Goal: Task Accomplishment & Management: Complete application form

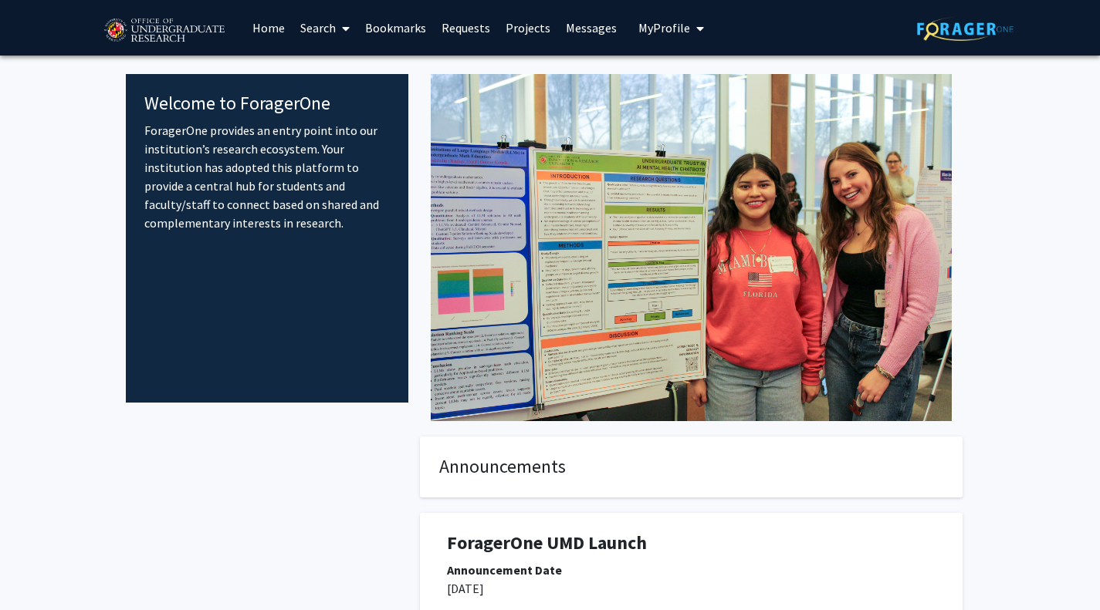
click at [315, 22] on link "Search" at bounding box center [324, 28] width 65 height 54
click at [335, 62] on span "Faculty/Staff" at bounding box center [348, 71] width 113 height 31
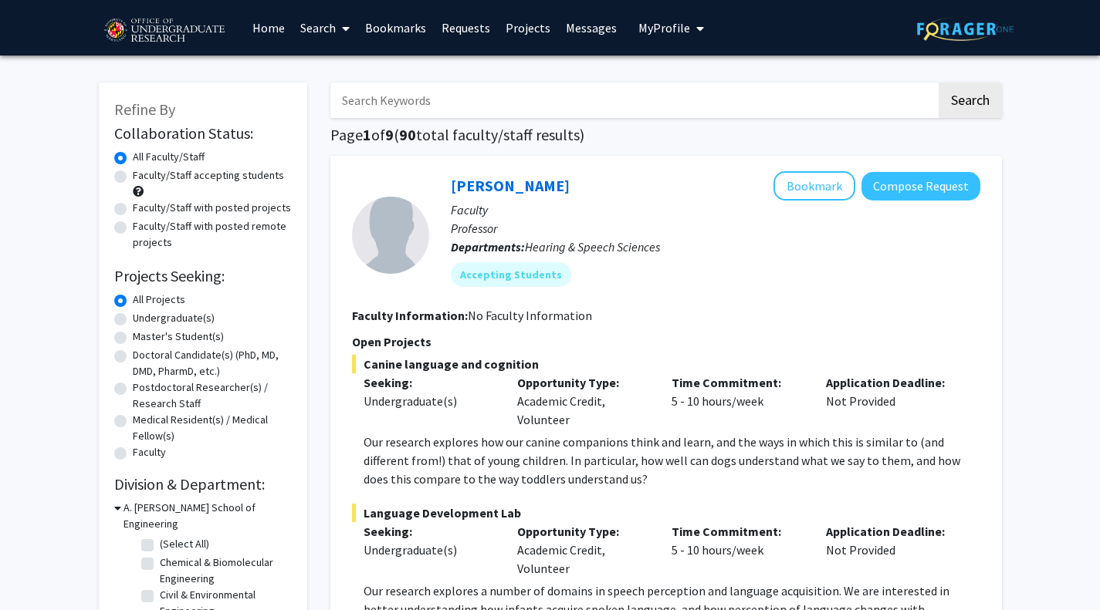
click at [434, 37] on link "Requests" at bounding box center [466, 28] width 64 height 54
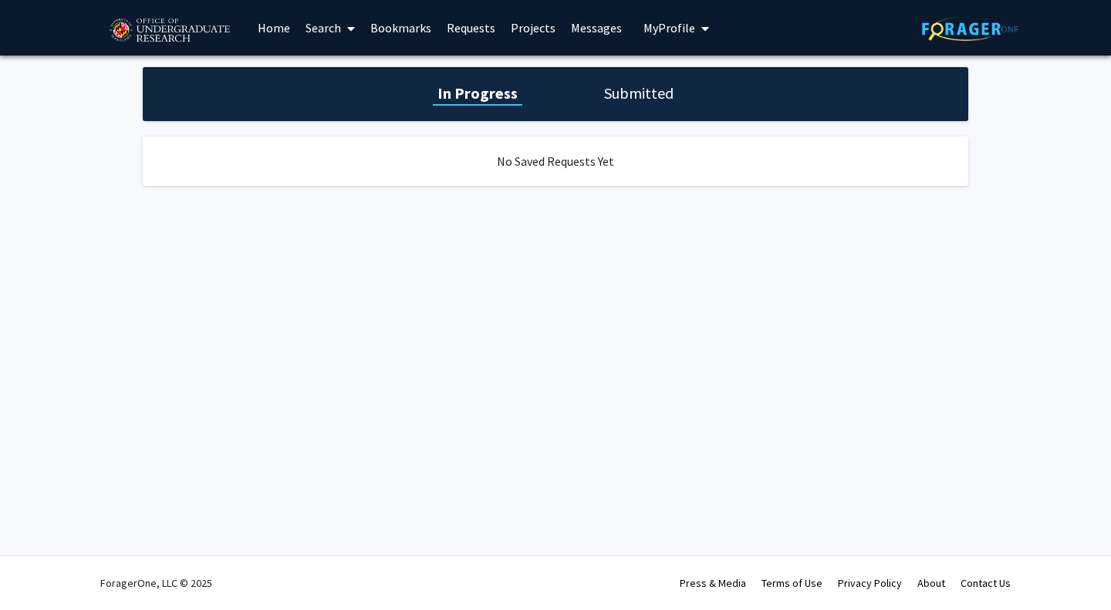
click at [391, 31] on link "Bookmarks" at bounding box center [401, 28] width 76 height 54
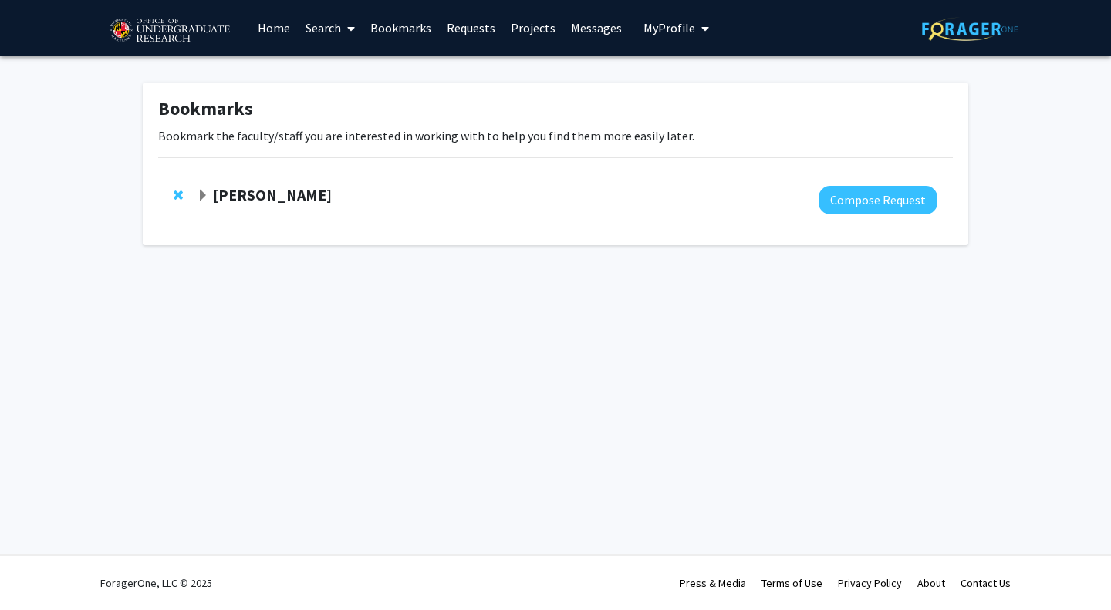
click at [244, 196] on strong "[PERSON_NAME]" at bounding box center [272, 194] width 119 height 19
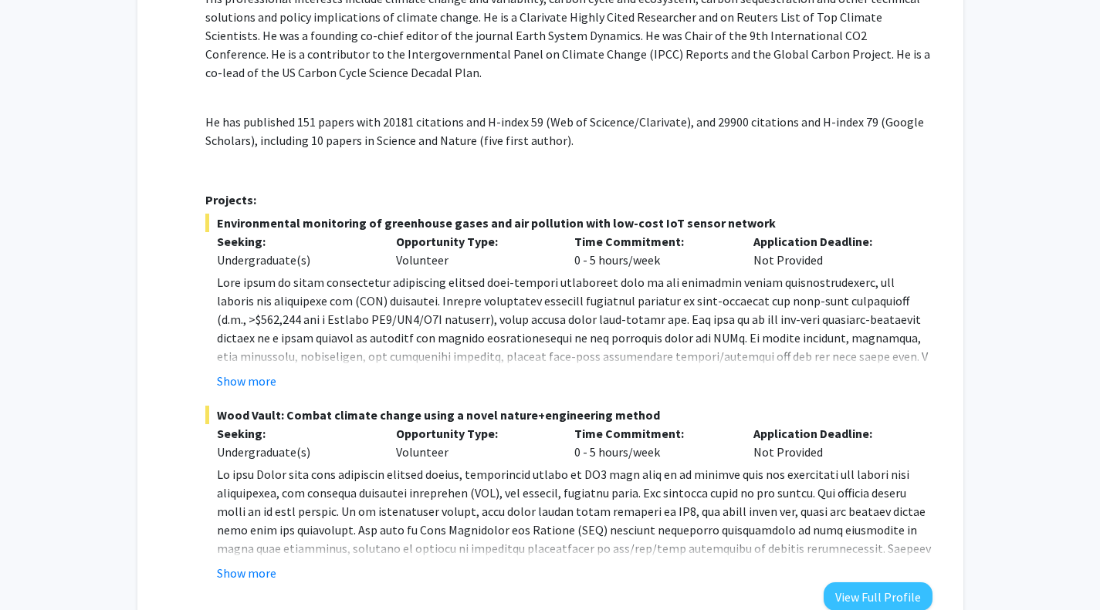
scroll to position [378, 0]
click at [252, 386] on button "Show more" at bounding box center [246, 380] width 59 height 19
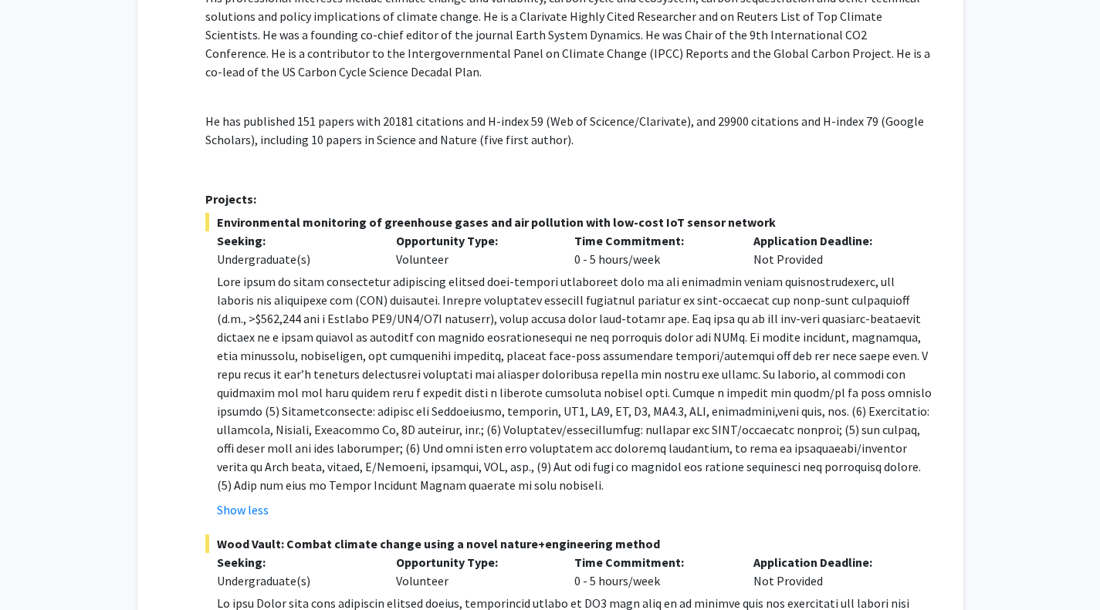
click at [353, 363] on p at bounding box center [574, 383] width 715 height 222
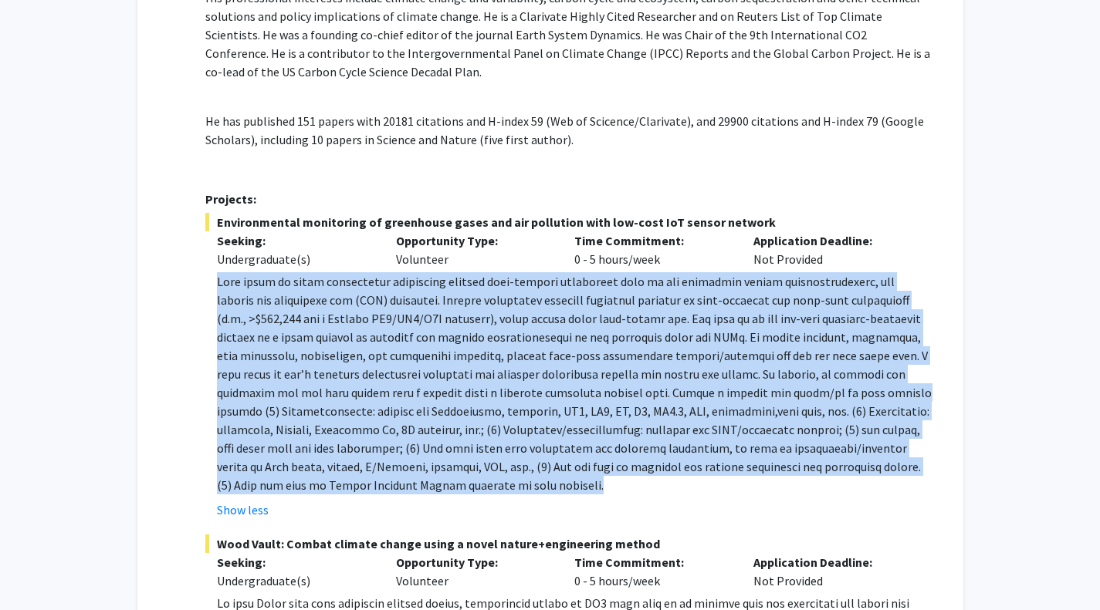
click at [353, 363] on p at bounding box center [574, 383] width 715 height 222
copy p "Lore ipsum do sitam consectetur adipiscing elitsed doei-tempori utlaboreet dolo…"
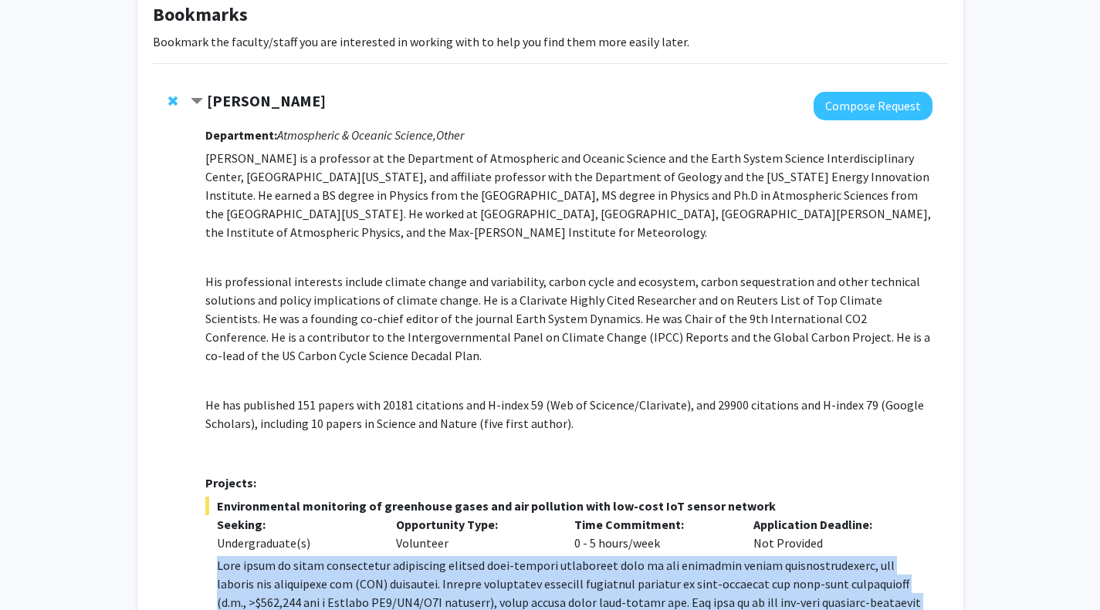
scroll to position [80, 0]
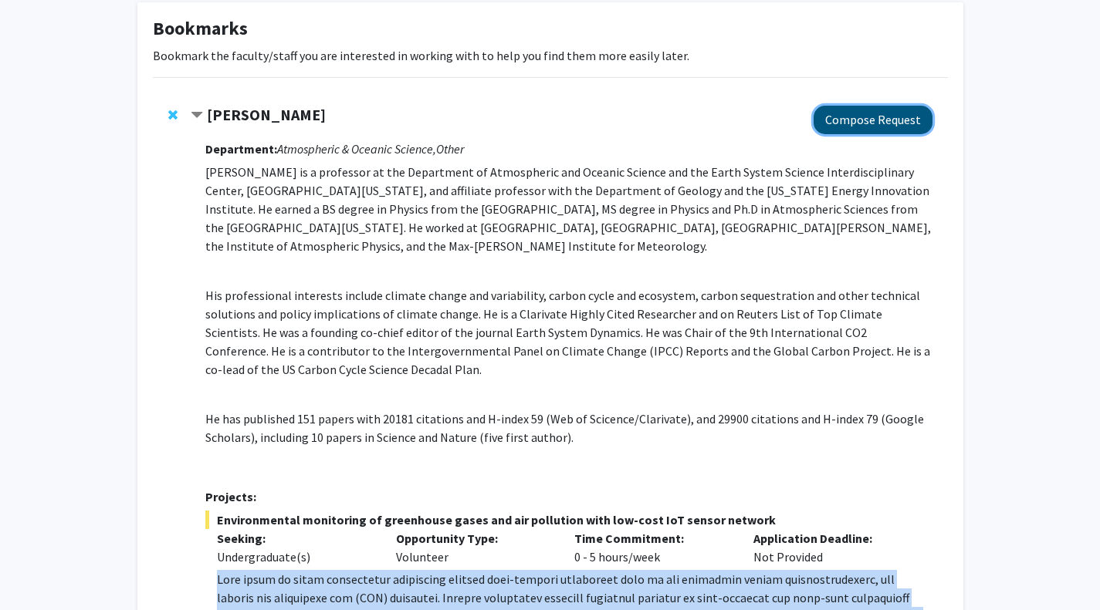
click at [899, 110] on button "Compose Request" at bounding box center [872, 120] width 119 height 29
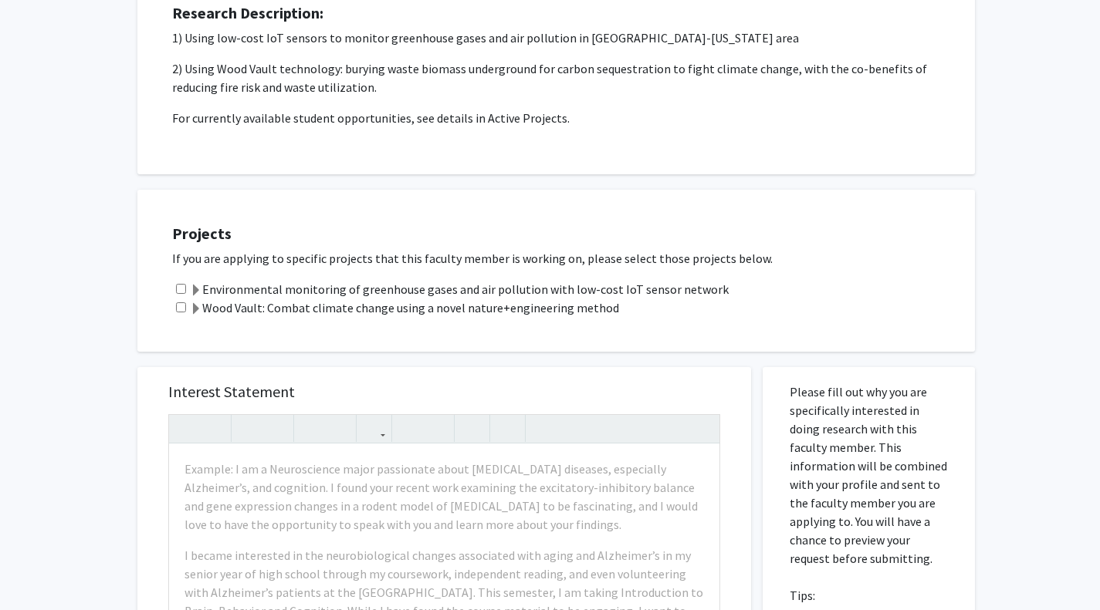
scroll to position [218, 0]
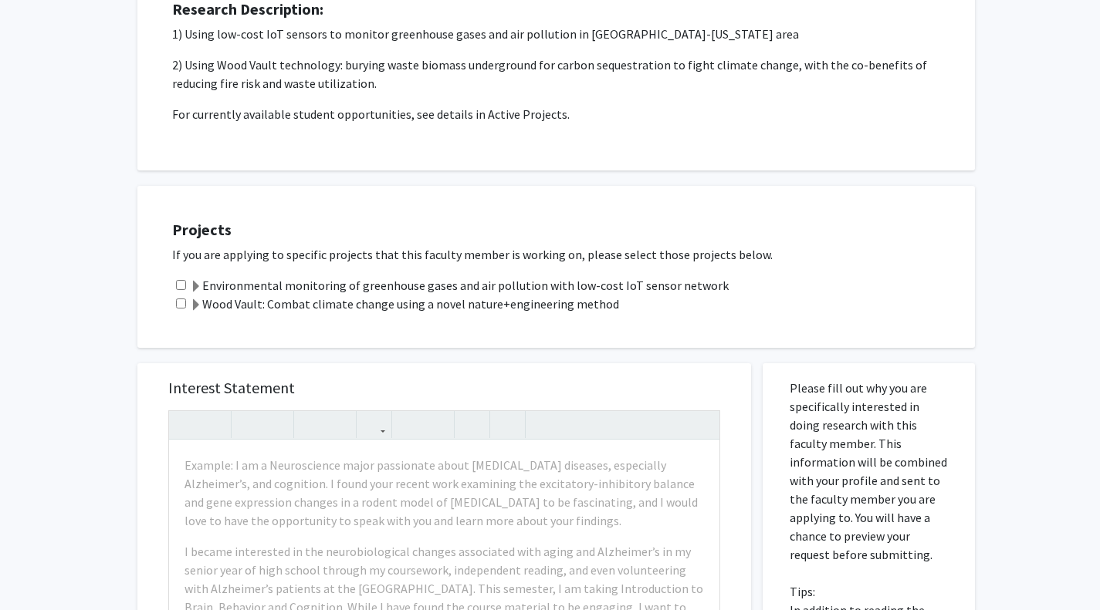
click at [379, 276] on div "Projects If you are applying to specific projects that this faculty member is w…" at bounding box center [566, 266] width 818 height 123
click at [379, 278] on label "Environmental monitoring of greenhouse gases and air pollution with low-cost Io…" at bounding box center [459, 285] width 539 height 19
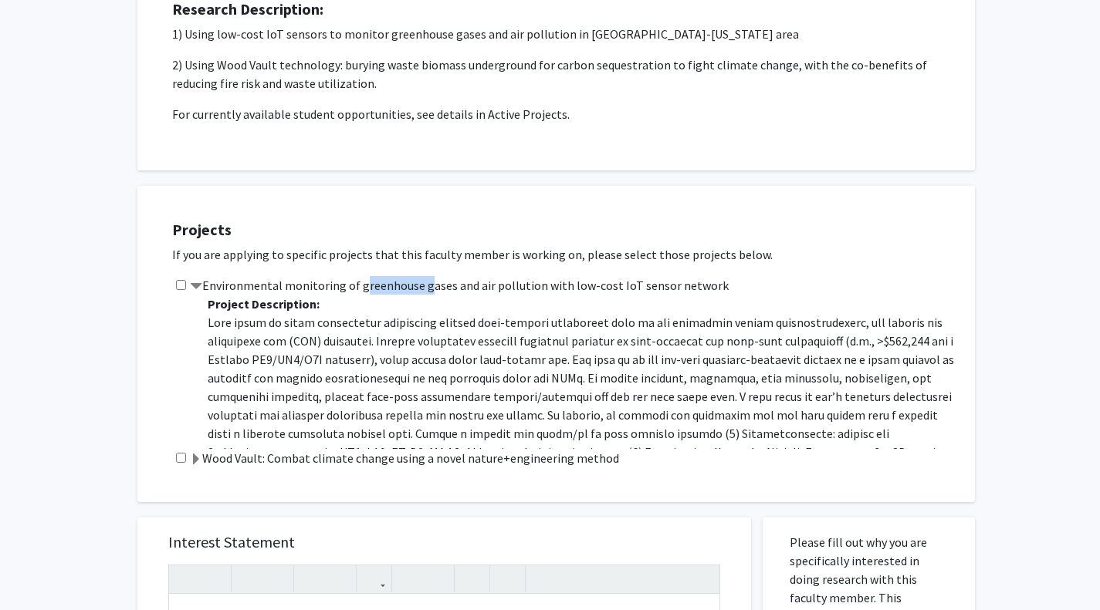
click at [379, 278] on label "Environmental monitoring of greenhouse gases and air pollution with low-cost Io…" at bounding box center [459, 285] width 539 height 19
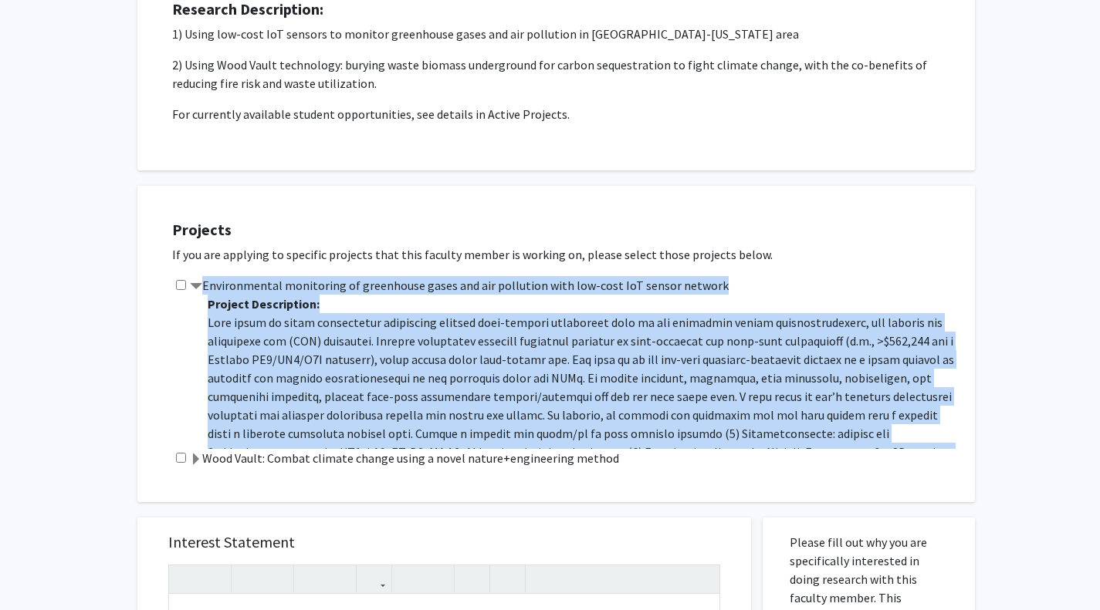
click at [379, 278] on label "Environmental monitoring of greenhouse gases and air pollution with low-cost Io…" at bounding box center [459, 285] width 539 height 19
click at [418, 286] on label "Environmental monitoring of greenhouse gases and air pollution with low-cost Io…" at bounding box center [459, 285] width 539 height 19
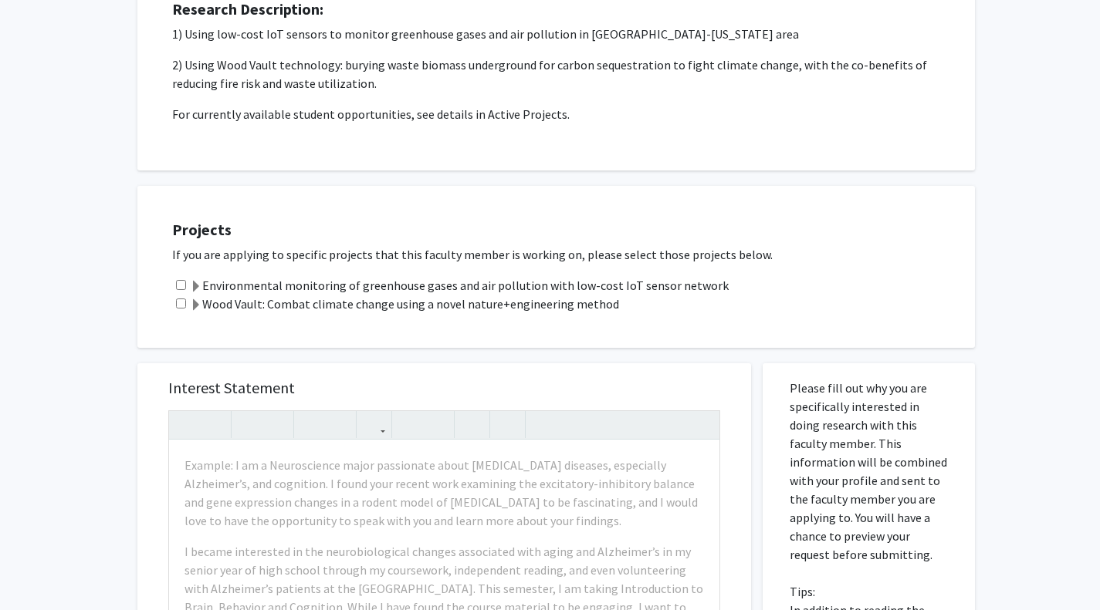
drag, startPoint x: 729, startPoint y: 275, endPoint x: 218, endPoint y: 279, distance: 510.1
click at [218, 279] on div "Projects If you are applying to specific projects that this faculty member is w…" at bounding box center [566, 266] width 818 height 123
drag, startPoint x: 205, startPoint y: 281, endPoint x: 721, endPoint y: 286, distance: 516.3
click at [721, 286] on div "Environmental monitoring of greenhouse gases and air pollution with low-cost Io…" at bounding box center [565, 285] width 787 height 19
copy label "Environmental monitoring of greenhouse gases and air pollution with low-cost Io…"
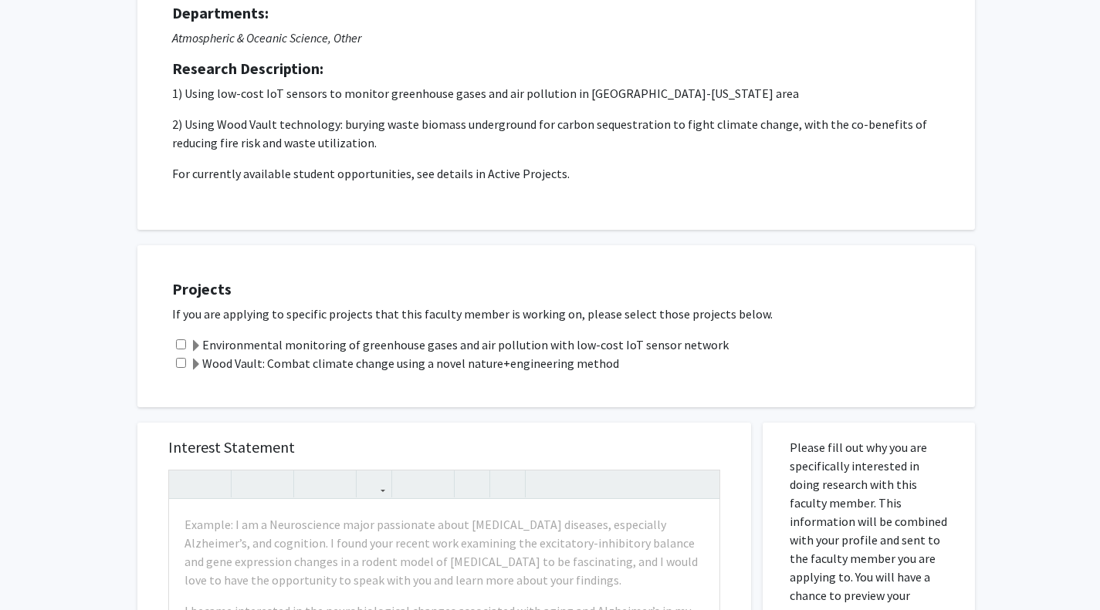
scroll to position [468, 0]
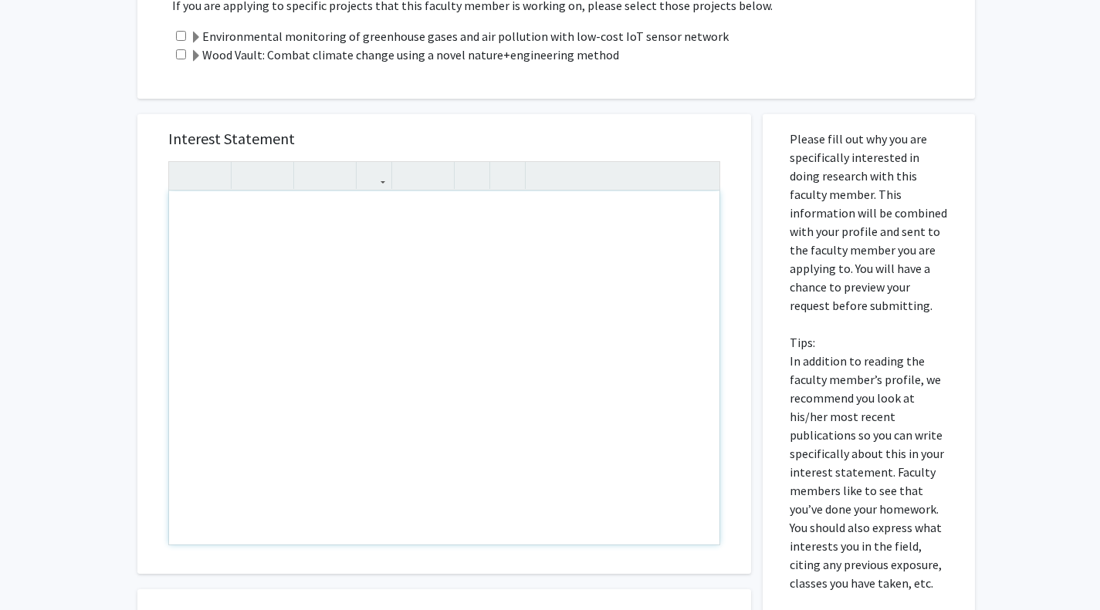
click at [469, 253] on div "Note to users with screen readers: Please press Alt+0 or Option+0 to deactivate…" at bounding box center [444, 367] width 550 height 353
paste div "Note to users with screen readers: Please press Alt+0 or Option+0 to deactivate…"
type textarea "<p>I am a Mechanical Engineering freshman who, as someone coming from [US_STATE…"
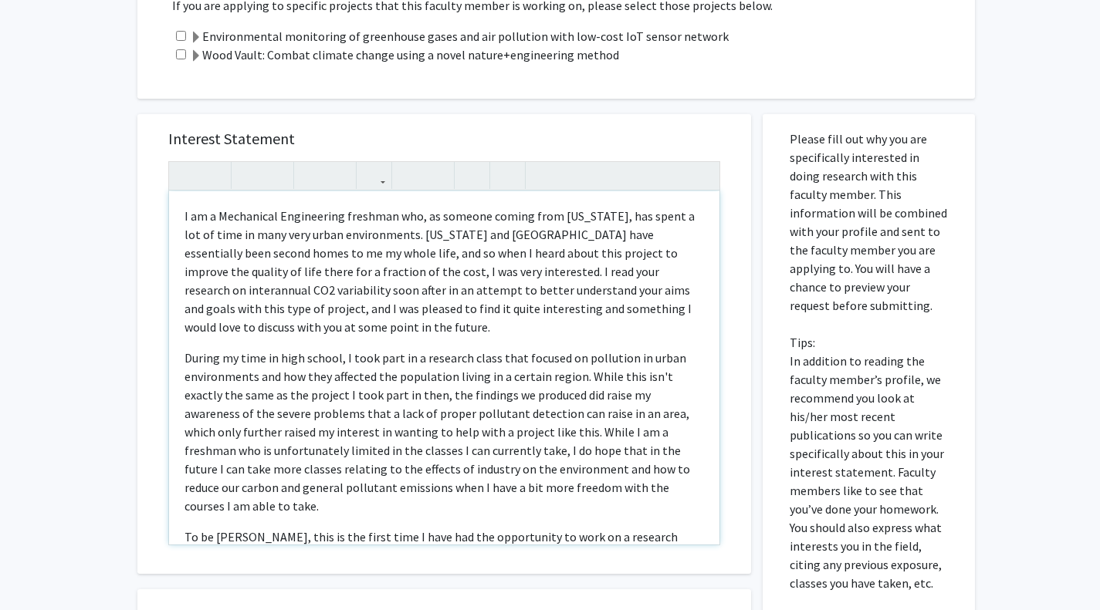
scroll to position [171, 0]
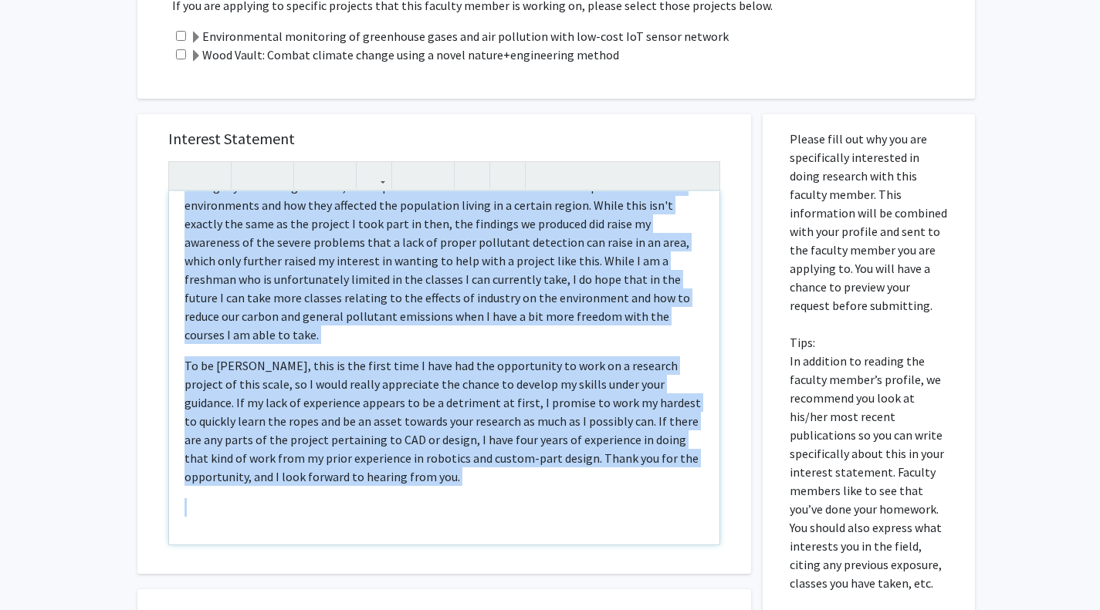
copy div "I am a Mechanical Engineering freshman who, as someone coming from [US_STATE], …"
click at [498, 238] on p "During my time in high school, I took part in a research class that focused on …" at bounding box center [443, 260] width 519 height 167
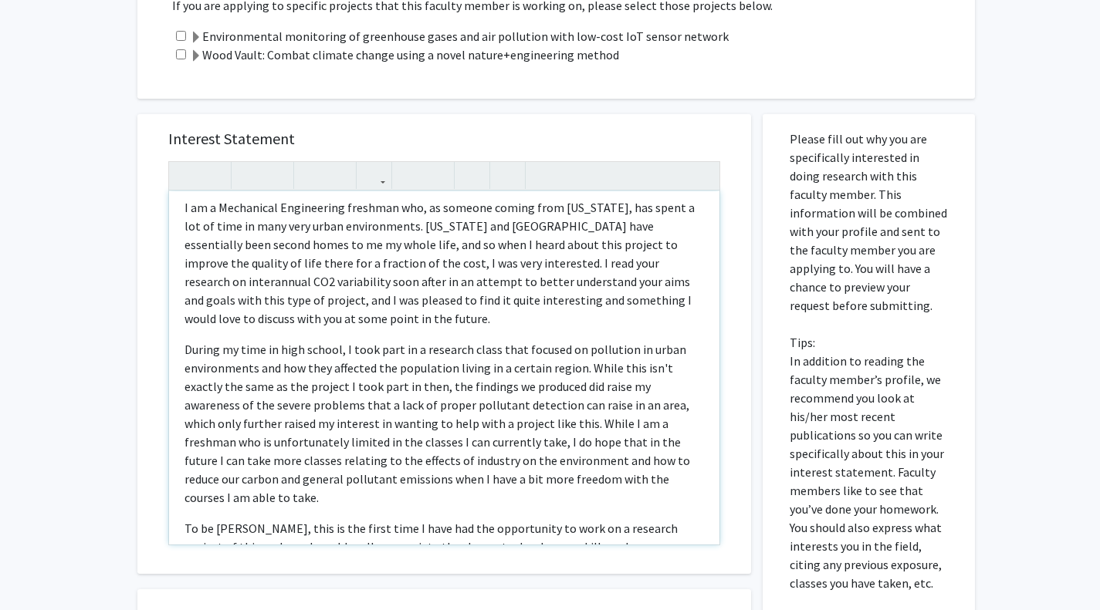
scroll to position [7, 0]
click at [545, 313] on p "I am a Mechanical Engineering freshman who, as someone coming from [US_STATE], …" at bounding box center [443, 265] width 519 height 130
click at [531, 362] on p "During my time in high school, I took part in a research class that focused on …" at bounding box center [443, 425] width 519 height 167
drag, startPoint x: 182, startPoint y: 350, endPoint x: 263, endPoint y: 353, distance: 81.1
click at [263, 353] on div "I am a Mechanical Engineering freshman who, as someone coming from [US_STATE], …" at bounding box center [444, 367] width 550 height 353
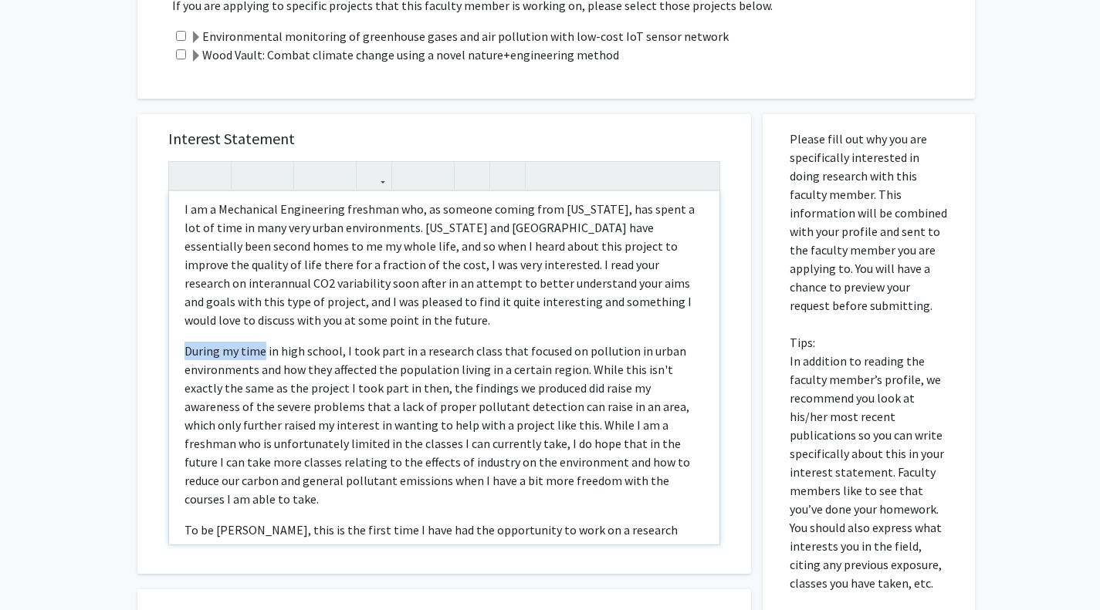
click at [263, 353] on p "During my time in high school, I took part in a research class that focused on …" at bounding box center [443, 425] width 519 height 167
drag, startPoint x: 275, startPoint y: 352, endPoint x: 220, endPoint y: 348, distance: 54.9
click at [220, 348] on p "During my time in high school, I took part in a research class that focused on …" at bounding box center [443, 425] width 519 height 167
click at [446, 349] on p "During high school, I took part in a research class that focused on pollution i…" at bounding box center [443, 425] width 519 height 167
drag, startPoint x: 549, startPoint y: 351, endPoint x: 469, endPoint y: 352, distance: 80.3
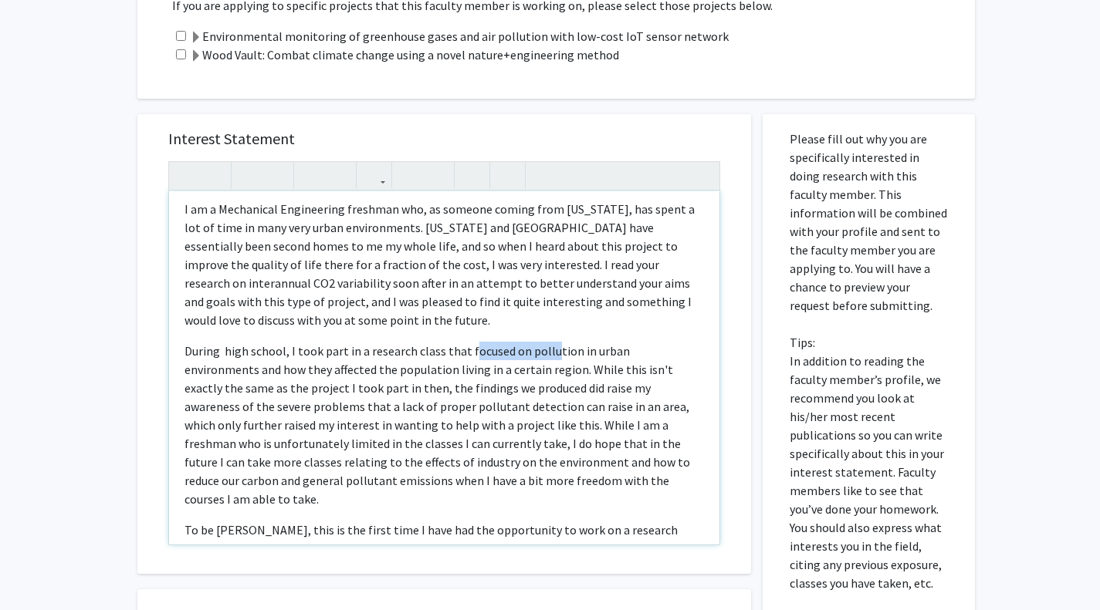
click at [469, 352] on p "During high school, I took part in a research class that focused on pollution i…" at bounding box center [443, 425] width 519 height 167
click at [468, 399] on p "During high school, I took part in a research class that had a unit on pollutio…" at bounding box center [443, 425] width 519 height 167
drag, startPoint x: 455, startPoint y: 368, endPoint x: 500, endPoint y: 378, distance: 45.9
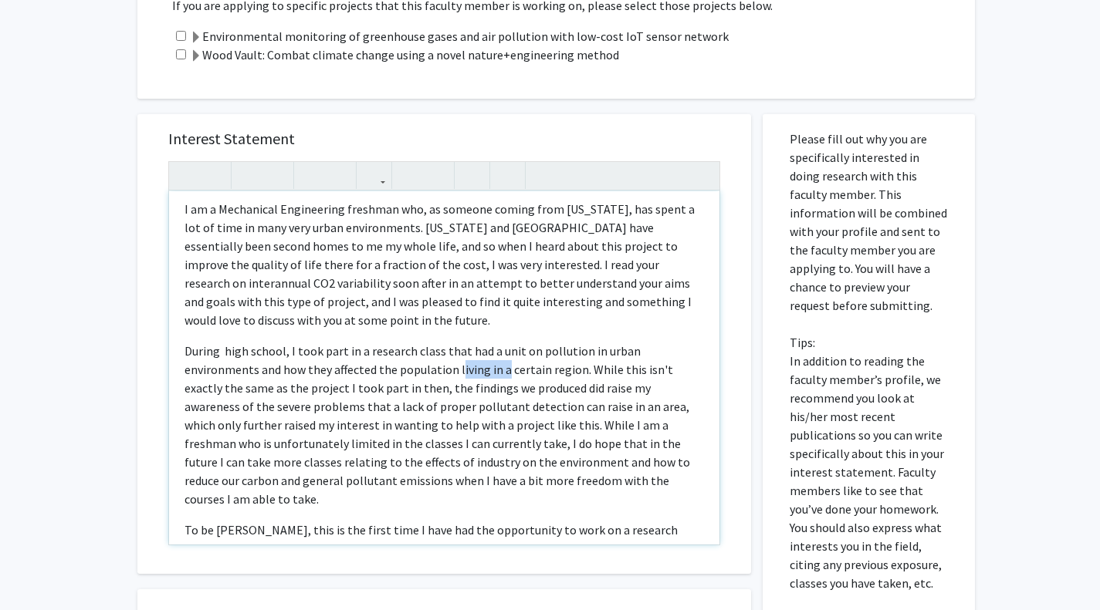
click at [500, 378] on p "During high school, I took part in a research class that had a unit on pollutio…" at bounding box center [443, 425] width 519 height 167
click at [555, 370] on p "During high school, I took part in a research class that had a unit on pollutio…" at bounding box center [443, 425] width 519 height 167
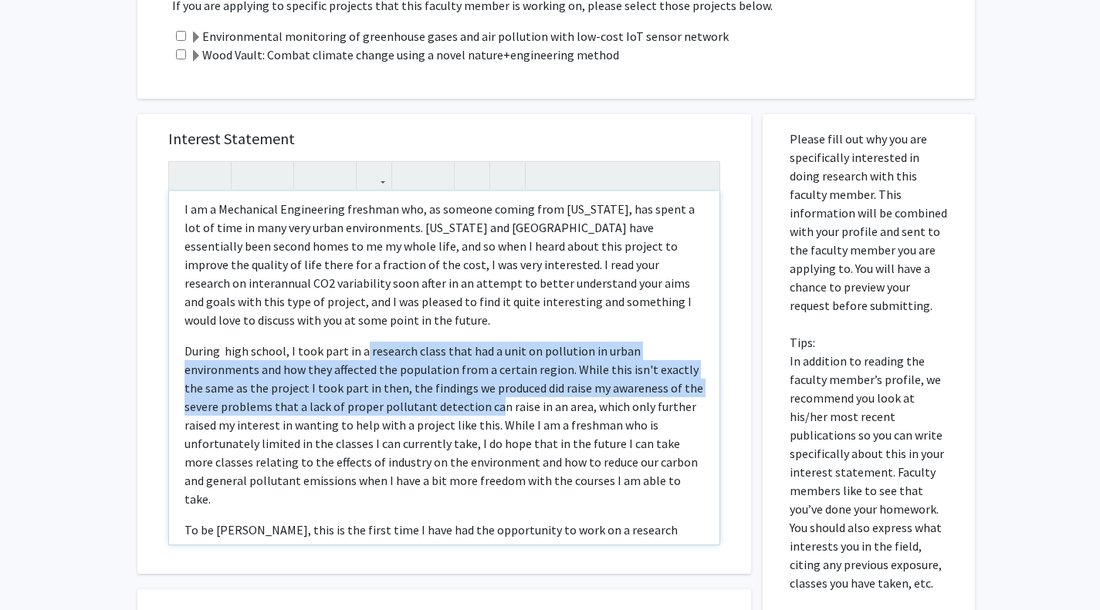
drag, startPoint x: 360, startPoint y: 346, endPoint x: 492, endPoint y: 408, distance: 146.7
click at [492, 408] on p "During high school, I took part in a research class that had a unit on pollutio…" at bounding box center [443, 425] width 519 height 167
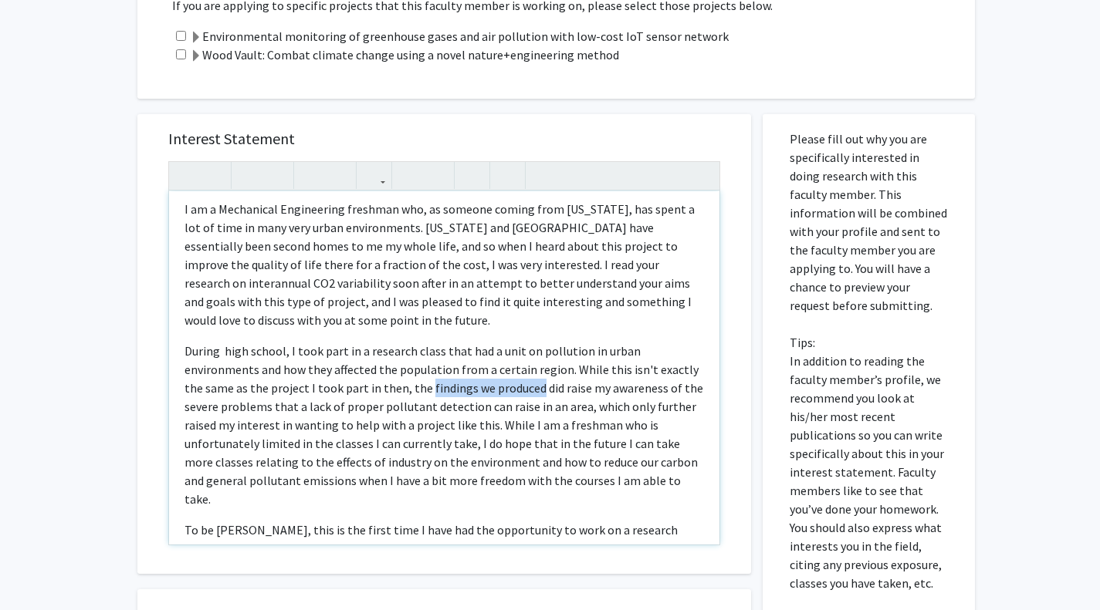
drag, startPoint x: 424, startPoint y: 387, endPoint x: 533, endPoint y: 392, distance: 109.7
click at [533, 392] on p "During high school, I took part in a research class that had a unit on pollutio…" at bounding box center [443, 425] width 519 height 167
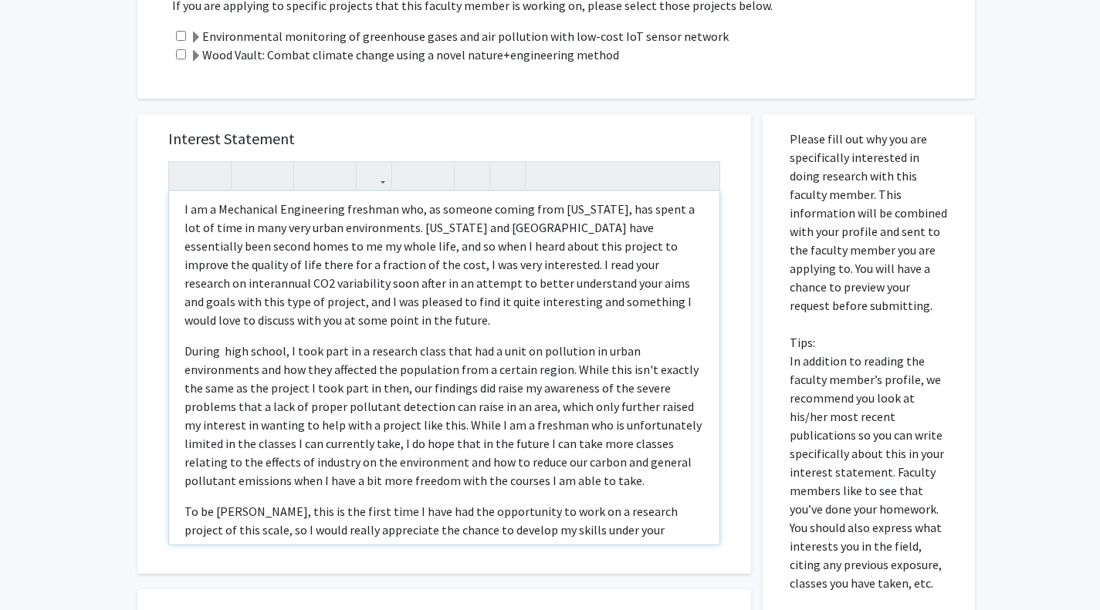
click at [620, 386] on p "During high school, I took part in a research class that had a unit on pollutio…" at bounding box center [443, 416] width 519 height 148
click at [653, 408] on p "During high school, I took part in a research class that had a unit on pollutio…" at bounding box center [443, 416] width 519 height 148
drag, startPoint x: 451, startPoint y: 423, endPoint x: 649, endPoint y: 405, distance: 199.1
click at [649, 405] on p "During high school, I took part in a research class that had a unit on pollutio…" at bounding box center [443, 416] width 519 height 148
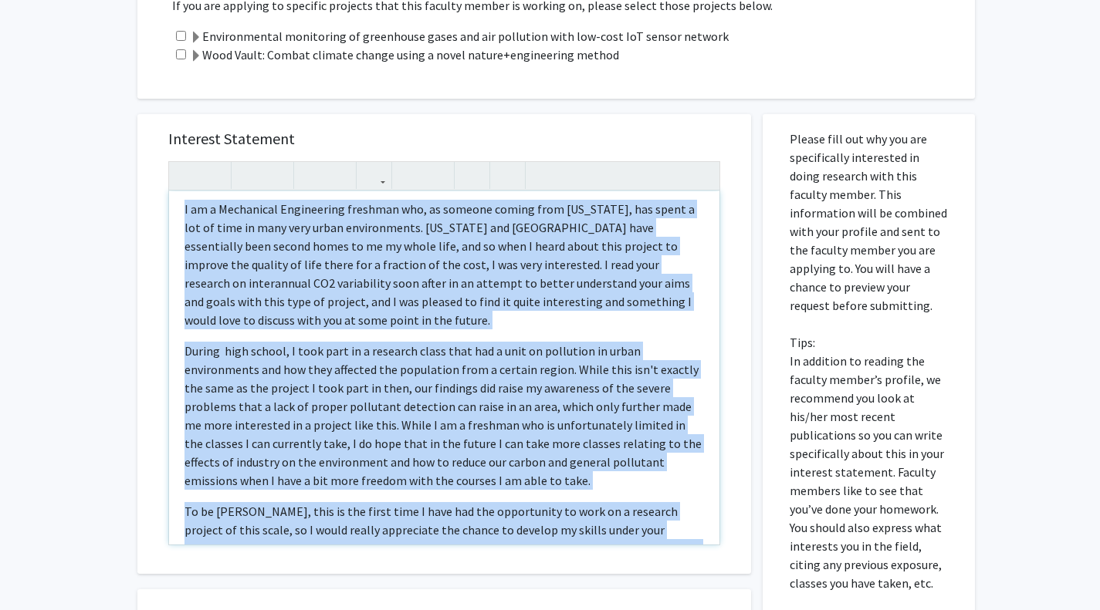
copy div "L ip d Sitametcon Adipiscinge seddoeiu tem, in utlabor etdolo magn Ali Enimad, …"
click at [487, 338] on div "I am a Mechanical Engineering freshman who, as someone coming from [US_STATE], …" at bounding box center [444, 367] width 550 height 353
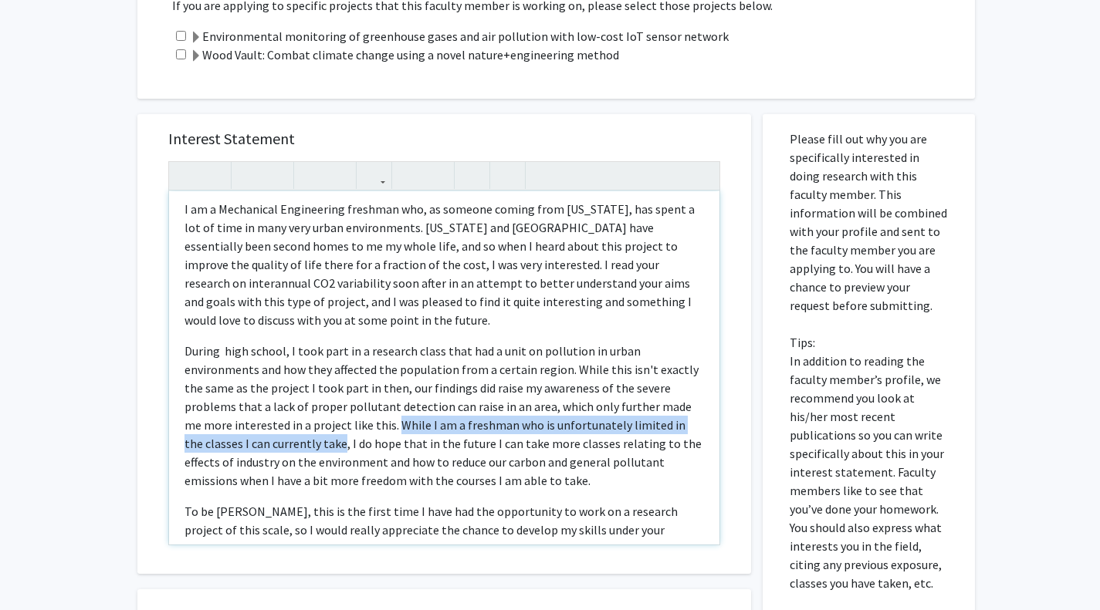
drag, startPoint x: 396, startPoint y: 423, endPoint x: 322, endPoint y: 437, distance: 75.4
click at [322, 437] on p "During high school, I took part in a research class that had a unit on pollutio…" at bounding box center [443, 416] width 519 height 148
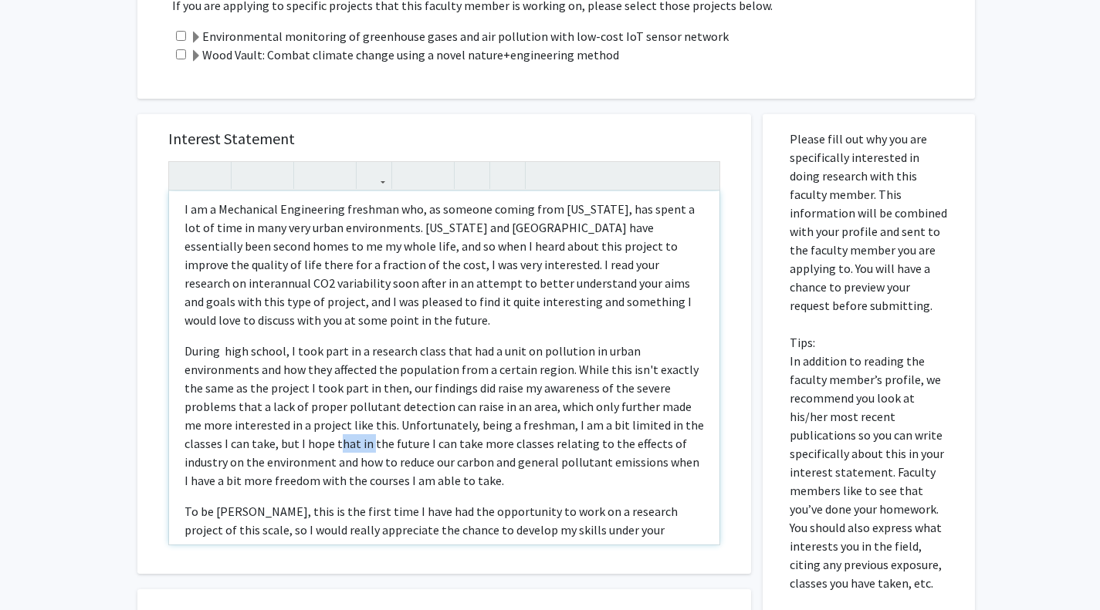
drag, startPoint x: 336, startPoint y: 445, endPoint x: 367, endPoint y: 452, distance: 31.1
click at [367, 452] on p "During high school, I took part in a research class that had a unit on pollutio…" at bounding box center [443, 416] width 519 height 148
click at [381, 451] on p "During high school, I took part in a research class that had a unit on pollutio…" at bounding box center [443, 416] width 519 height 148
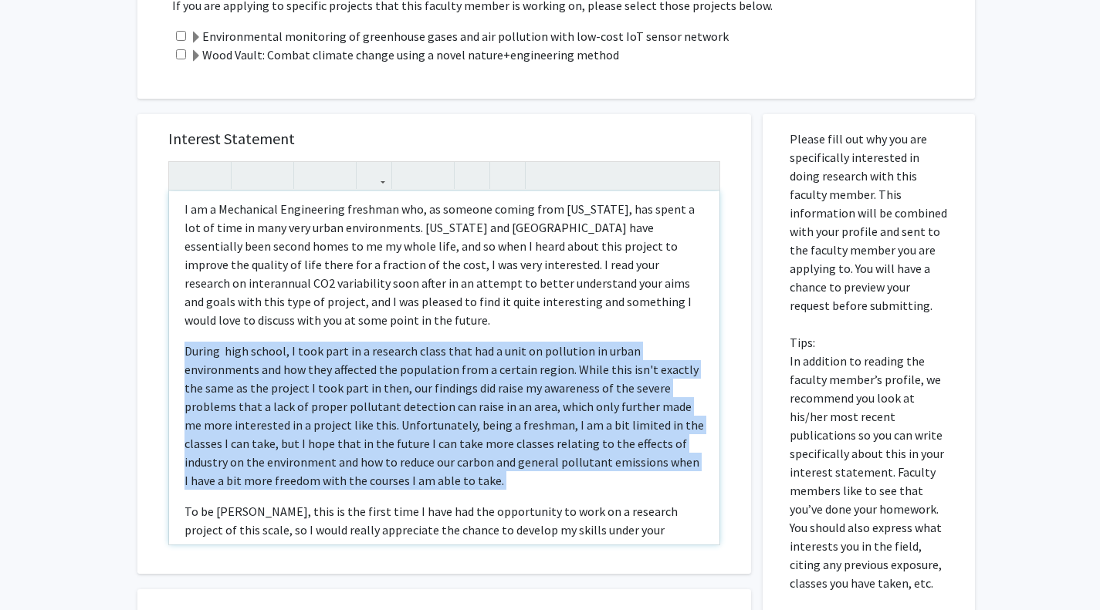
click at [381, 451] on p "During high school, I took part in a research class that had a unit on pollutio…" at bounding box center [443, 416] width 519 height 148
drag, startPoint x: 381, startPoint y: 451, endPoint x: 511, endPoint y: 485, distance: 134.2
click at [511, 485] on p "During high school, I took part in a research class that had a unit on pollutio…" at bounding box center [443, 416] width 519 height 148
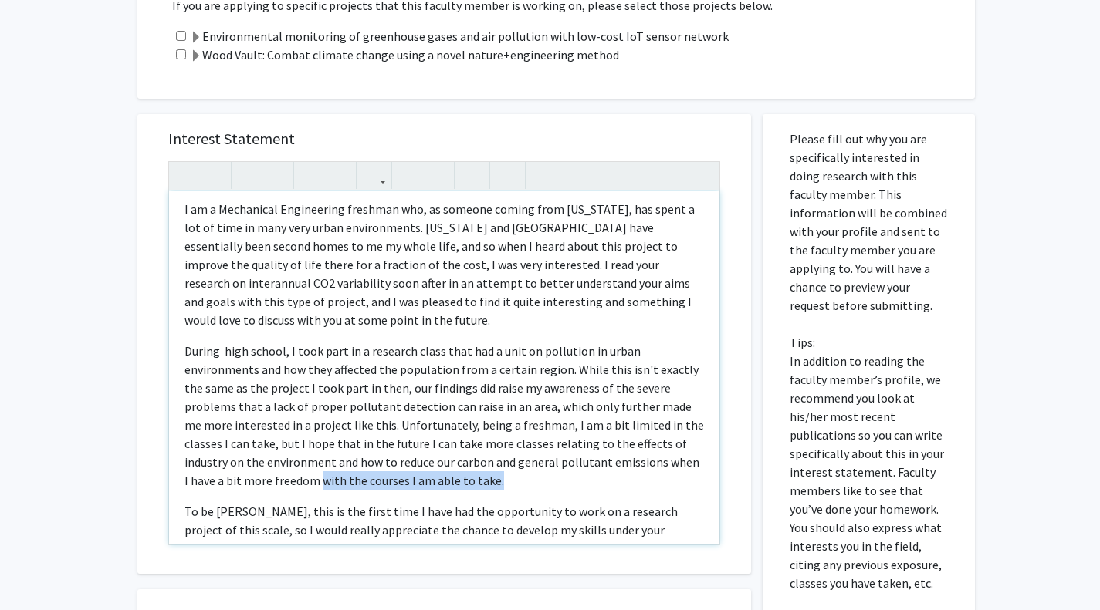
drag, startPoint x: 497, startPoint y: 478, endPoint x: 319, endPoint y: 477, distance: 178.3
click at [319, 477] on p "During high school, I took part in a research class that had a unit on pollutio…" at bounding box center [443, 416] width 519 height 148
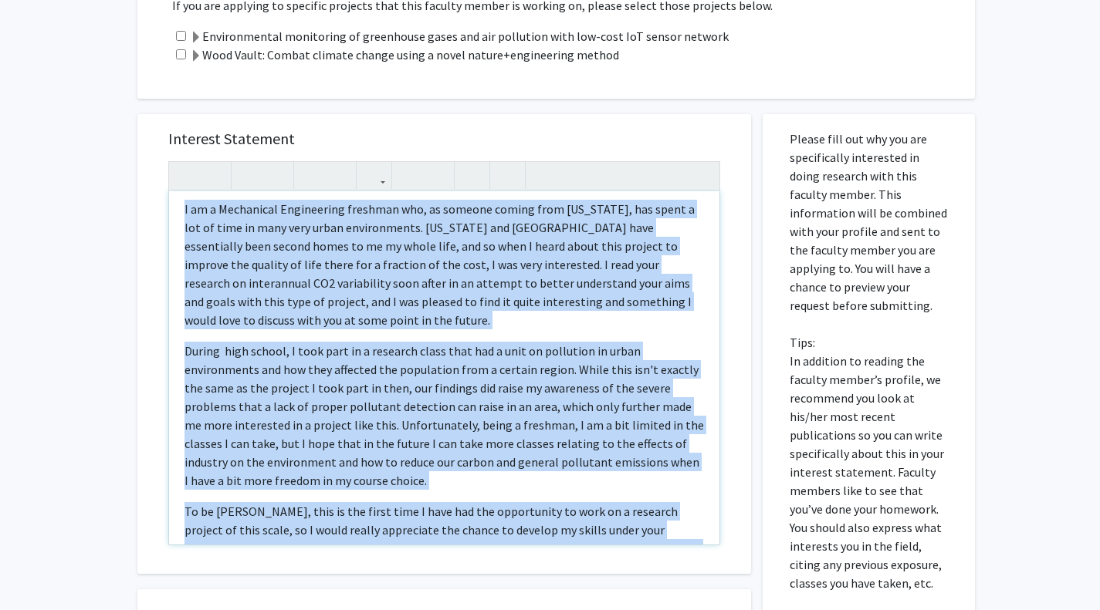
copy div "L ip d Sitametcon Adipiscinge seddoeiu tem, in utlabor etdolo magn Ali Enimad, …"
click at [437, 368] on p "During high school, I took part in a research class that had a unit on pollutio…" at bounding box center [443, 416] width 519 height 148
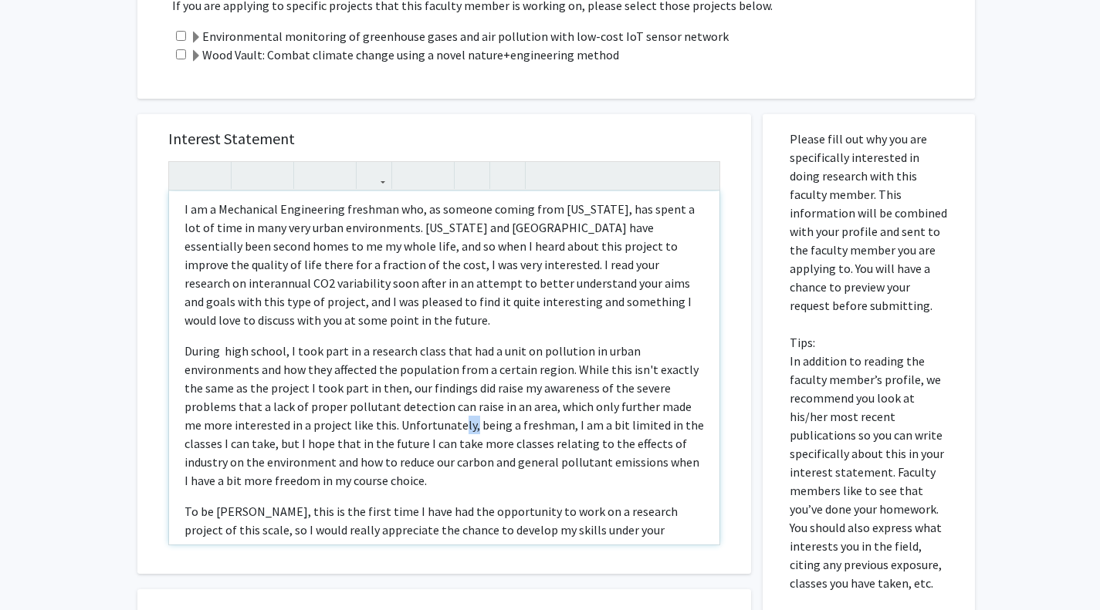
drag, startPoint x: 468, startPoint y: 424, endPoint x: 456, endPoint y: 426, distance: 11.7
click at [456, 426] on p "During high school, I took part in a research class that had a unit on pollutio…" at bounding box center [443, 416] width 519 height 148
click at [376, 445] on p "During high school, I took part in a research class that had a unit on pollutio…" at bounding box center [443, 416] width 519 height 148
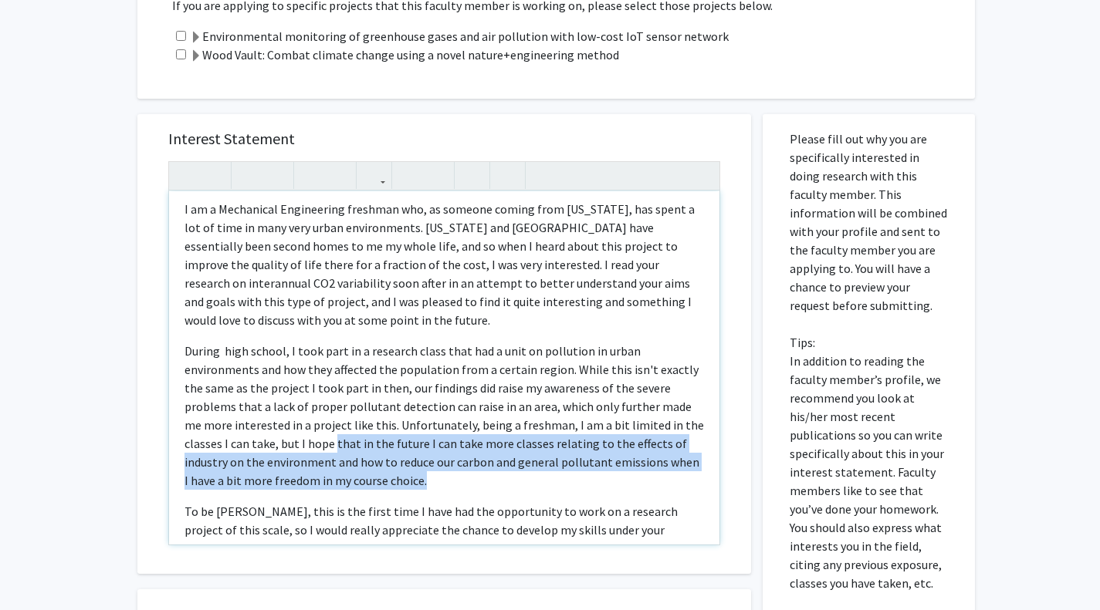
drag, startPoint x: 332, startPoint y: 441, endPoint x: 470, endPoint y: 479, distance: 143.2
click at [470, 479] on p "During high school, I took part in a research class that had a unit on pollutio…" at bounding box center [443, 416] width 519 height 148
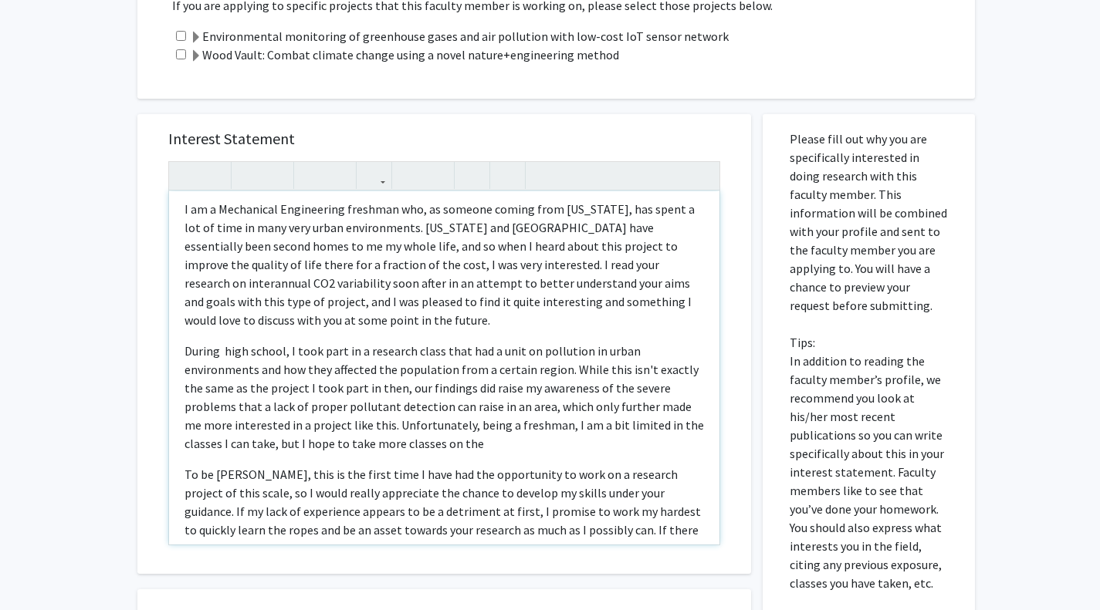
click at [522, 450] on p "During high school, I took part in a research class that had a unit on pollutio…" at bounding box center [443, 397] width 519 height 111
click at [543, 445] on p "During high school, I took part in a research class that had a unit on pollutio…" at bounding box center [443, 397] width 519 height 111
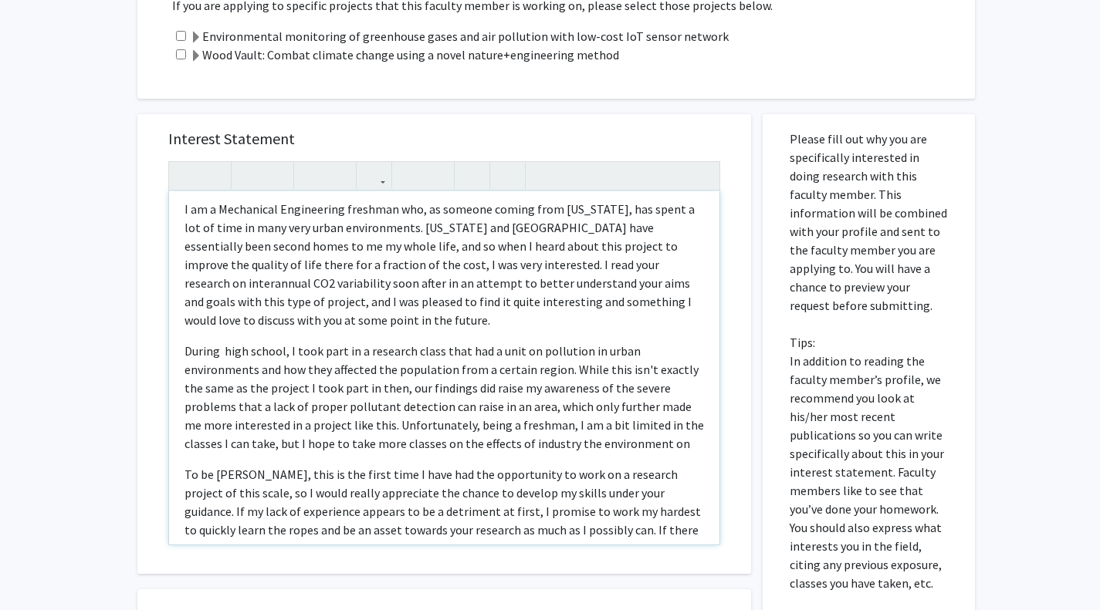
drag, startPoint x: 679, startPoint y: 440, endPoint x: 570, endPoint y: 449, distance: 110.0
click at [570, 449] on p "During high school, I took part in a research class that had a unit on pollutio…" at bounding box center [443, 397] width 519 height 111
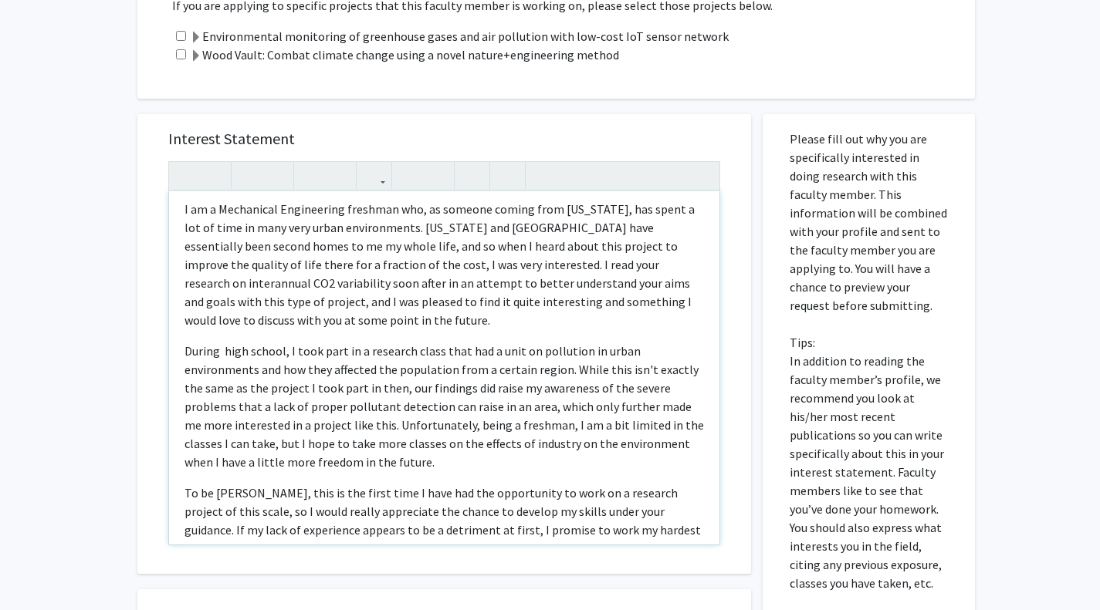
click at [536, 267] on p "I am a Mechanical Engineering freshman who, as someone coming from [US_STATE], …" at bounding box center [443, 265] width 519 height 130
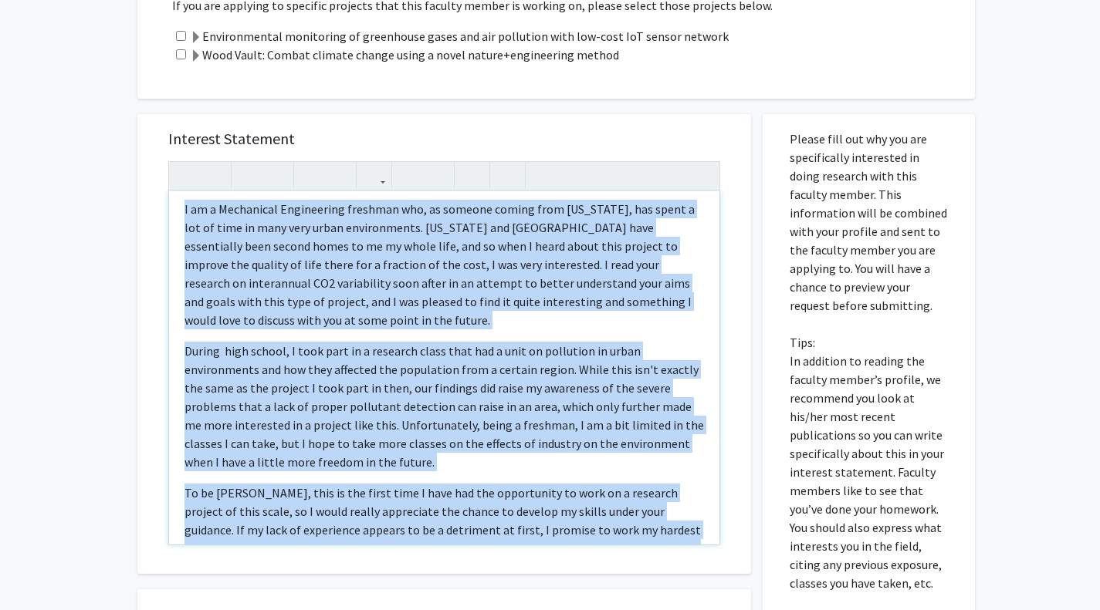
copy div "L ip d Sitametcon Adipiscinge seddoeiu tem, in utlabor etdolo magn Ali Enimad, …"
click at [541, 292] on p "I am a Mechanical Engineering freshman who, as someone coming from [US_STATE], …" at bounding box center [443, 265] width 519 height 130
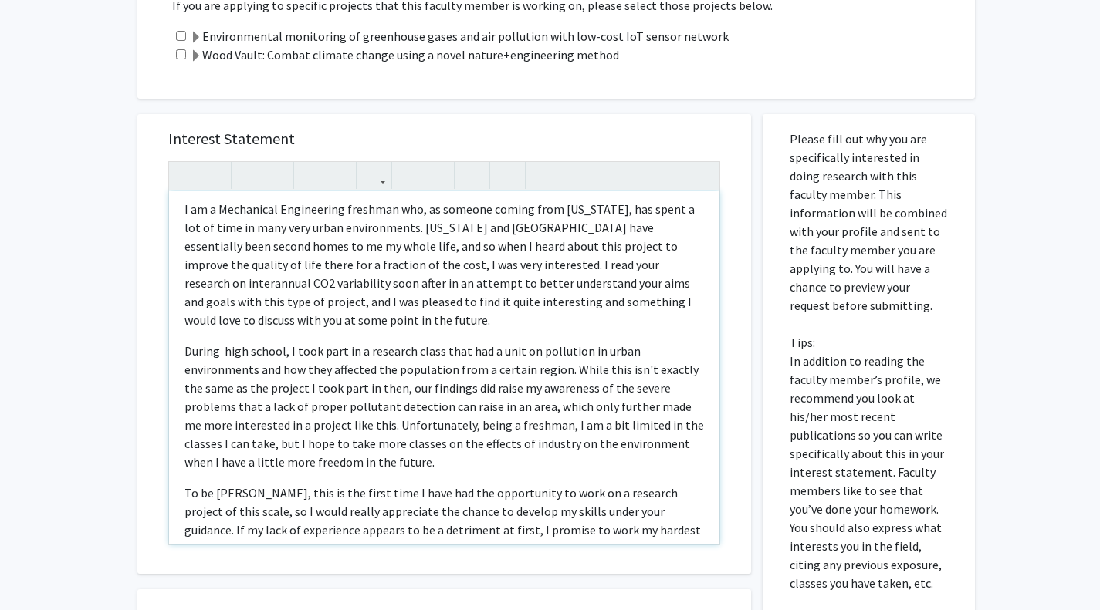
click at [472, 427] on p "During high school, I took part in a research class that had a unit on pollutio…" at bounding box center [443, 407] width 519 height 130
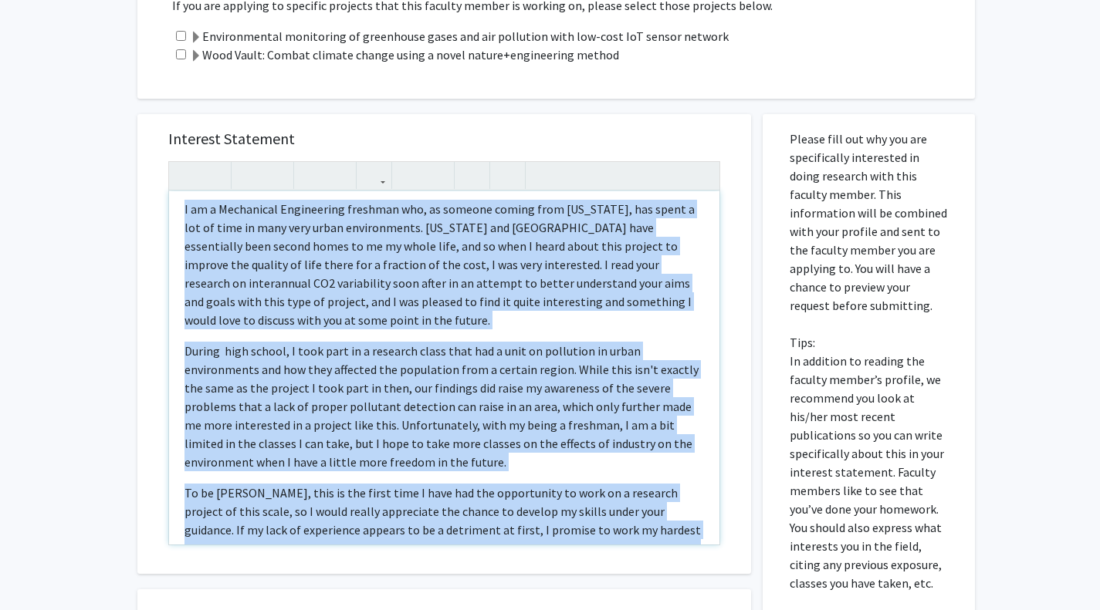
copy div "L ip d Sitametcon Adipiscinge seddoeiu tem, in utlabor etdolo magn Ali Enimad, …"
click at [528, 261] on p "I am a Mechanical Engineering freshman who, as someone coming from [US_STATE], …" at bounding box center [443, 265] width 519 height 130
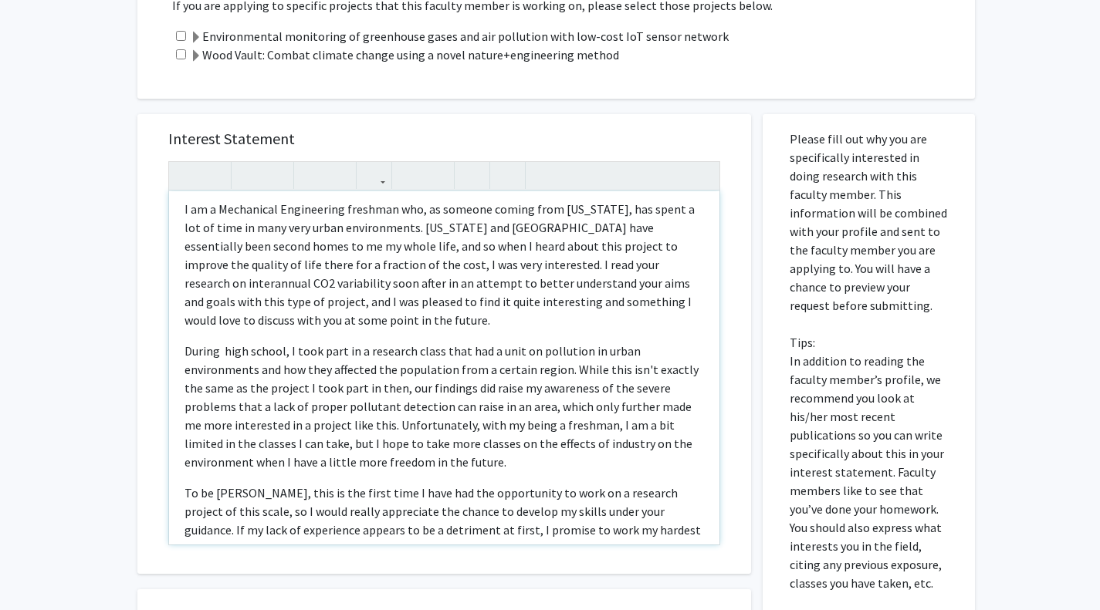
scroll to position [134, 0]
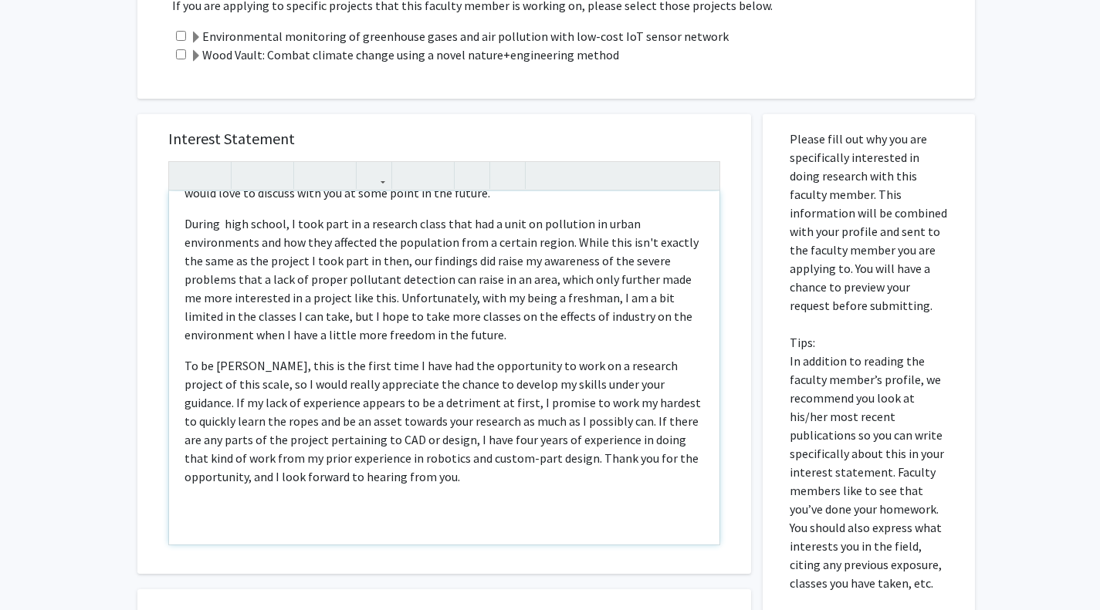
click at [453, 380] on p "To be [PERSON_NAME], this is the first time I have had the opportunity to work …" at bounding box center [443, 422] width 519 height 130
click at [241, 363] on p "To be [PERSON_NAME], this is the first time I have had the opportunity to work …" at bounding box center [443, 422] width 519 height 130
drag, startPoint x: 241, startPoint y: 363, endPoint x: 232, endPoint y: 363, distance: 9.3
click at [232, 363] on p "To be [PERSON_NAME], this is the first time I have had the opportunity to work …" at bounding box center [443, 422] width 519 height 130
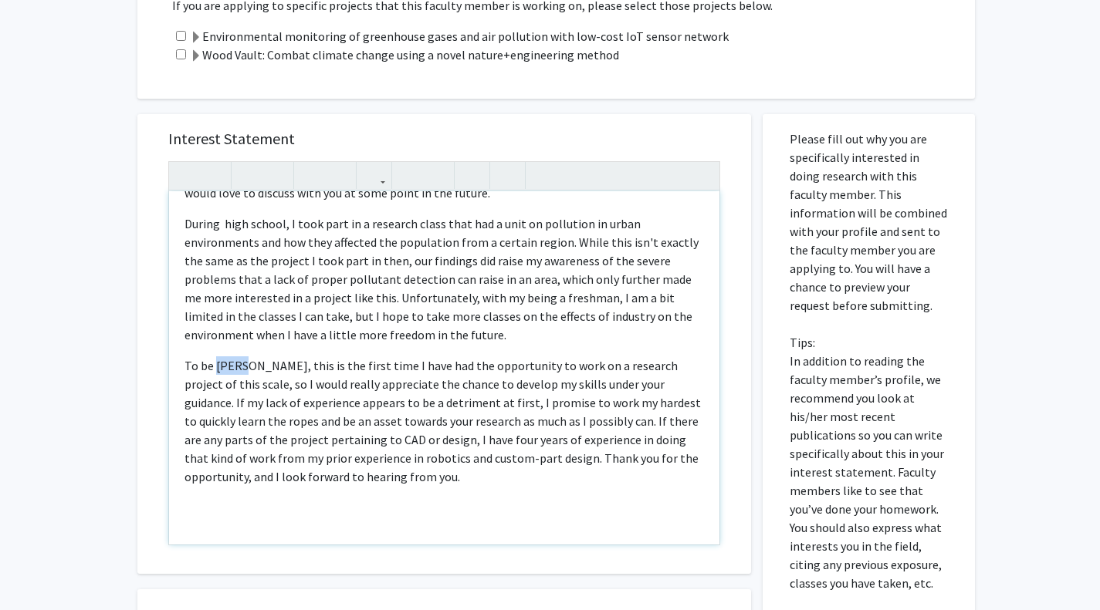
click at [232, 363] on p "To be [PERSON_NAME], this is the first time I have had the opportunity to work …" at bounding box center [443, 422] width 519 height 130
click at [426, 365] on p "To be honest, this is the first time I have had the opportunity to work on a re…" at bounding box center [443, 422] width 519 height 130
click at [655, 394] on p "To be honest, this is the first time I've had the opportunity to work on a rese…" at bounding box center [443, 422] width 519 height 130
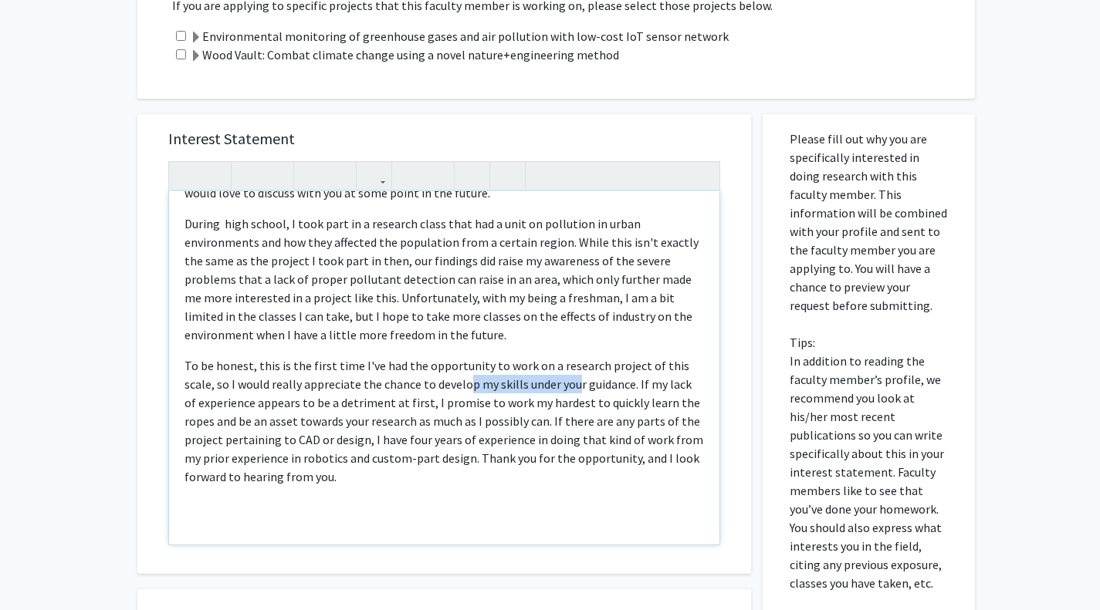
drag, startPoint x: 576, startPoint y: 380, endPoint x: 465, endPoint y: 385, distance: 111.3
click at [465, 385] on p "To be honest, this is the first time I've had the opportunity to work on a rese…" at bounding box center [443, 422] width 519 height 130
click at [285, 385] on p "To be honest, this is the first time I've had the opportunity to work on a rese…" at bounding box center [443, 422] width 519 height 130
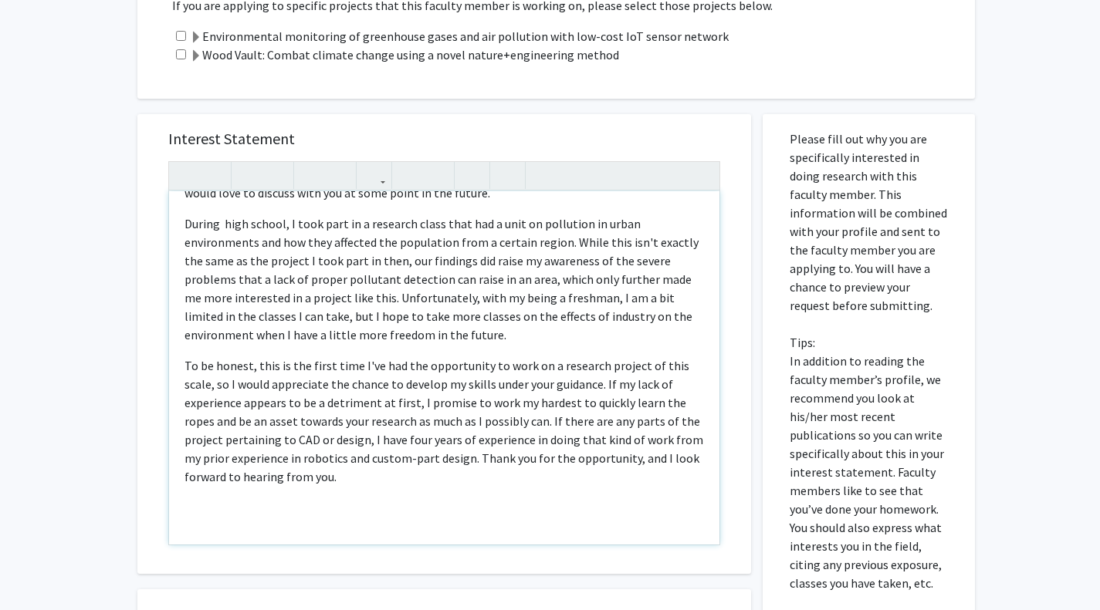
click at [347, 389] on p "To be honest, this is the first time I've had the opportunity to work on a rese…" at bounding box center [443, 422] width 519 height 130
click at [347, 386] on p "To be honest, this is the first time I've had the opportunity to work on a rese…" at bounding box center [443, 422] width 519 height 130
drag, startPoint x: 597, startPoint y: 384, endPoint x: 400, endPoint y: 387, distance: 197.6
click at [400, 387] on p "To be honest, this is the first time I've had the opportunity to work on a rese…" at bounding box center [443, 422] width 519 height 130
click at [431, 407] on p "To be honest, this is the first time I've had the opportunity to work on a rese…" at bounding box center [443, 422] width 519 height 130
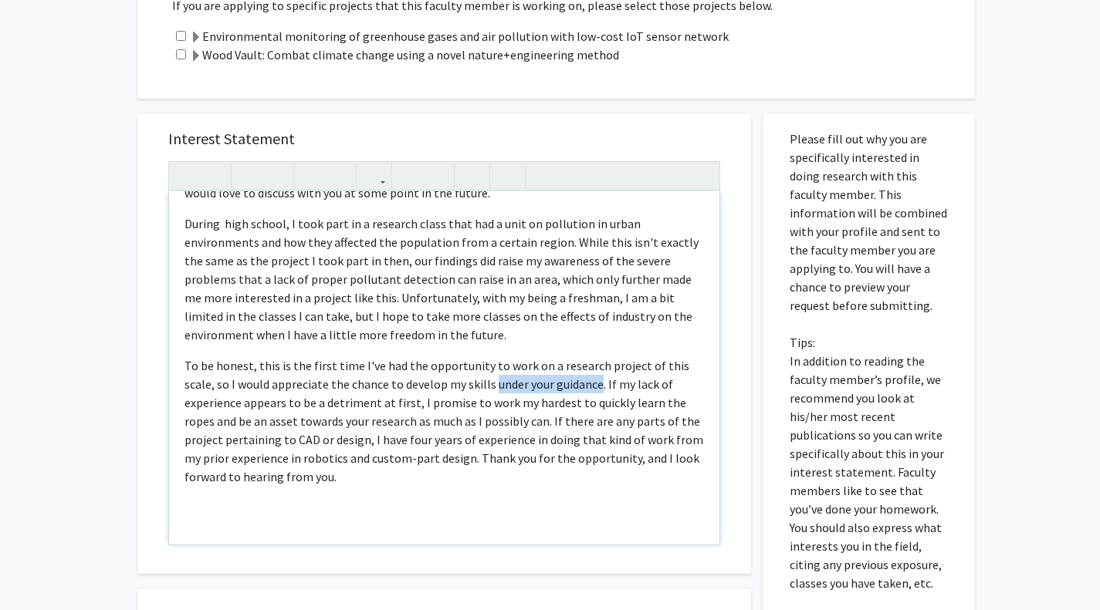
drag, startPoint x: 598, startPoint y: 382, endPoint x: 493, endPoint y: 381, distance: 105.0
click at [493, 381] on p "To be honest, this is the first time I've had the opportunity to work on a rese…" at bounding box center [443, 422] width 519 height 130
click at [363, 404] on p "To be honest, this is the first time I've had the opportunity to work on a rese…" at bounding box center [443, 422] width 519 height 130
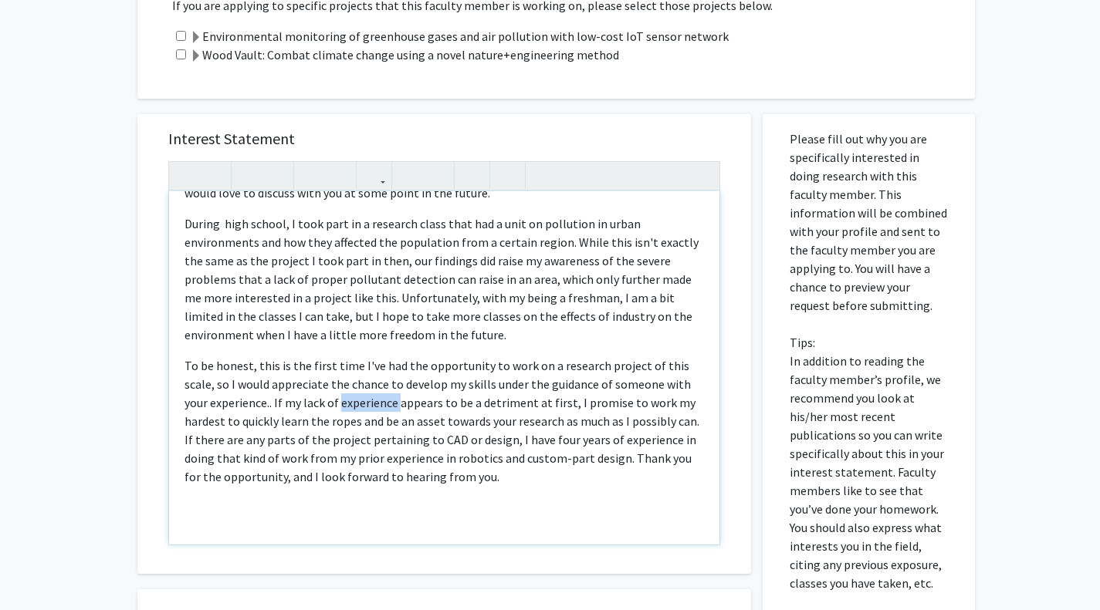
click at [363, 404] on p "To be honest, this is the first time I've had the opportunity to work on a rese…" at bounding box center [443, 422] width 519 height 130
drag, startPoint x: 398, startPoint y: 403, endPoint x: 478, endPoint y: 403, distance: 79.5
click at [478, 403] on p "To be honest, this is the first time I've had the opportunity to work on a rese…" at bounding box center [443, 422] width 519 height 130
click at [555, 392] on p "To be honest, this is the first time I've had the opportunity to work on a rese…" at bounding box center [443, 422] width 519 height 130
click at [555, 400] on p "To be honest, this is the first time I've had the opportunity to work on a rese…" at bounding box center [443, 422] width 519 height 130
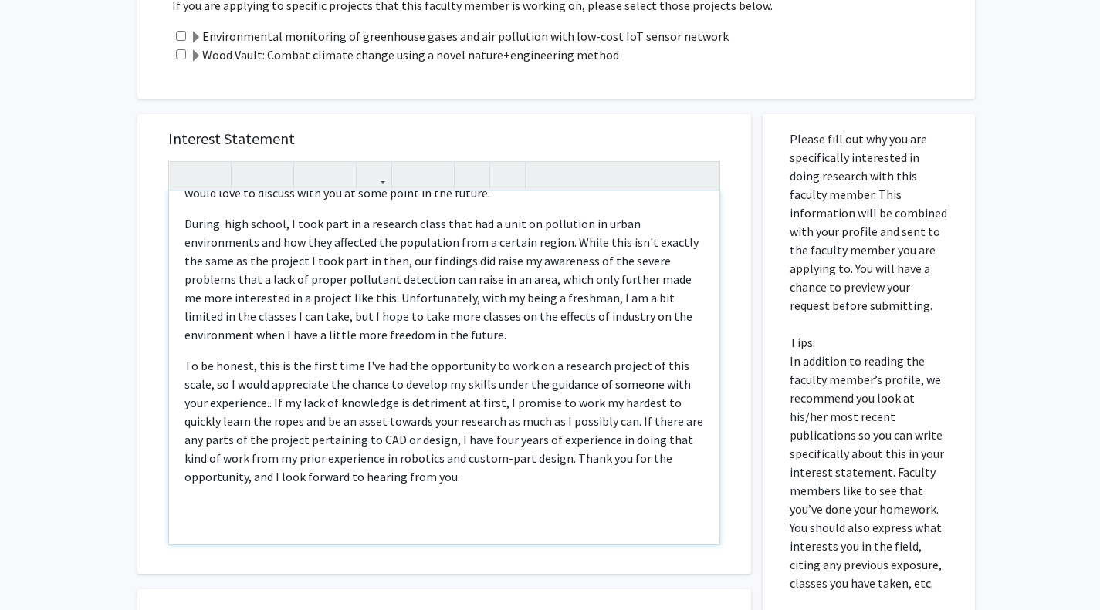
click at [377, 423] on p "To be honest, this is the first time I've had the opportunity to work on a rese…" at bounding box center [443, 422] width 519 height 130
drag, startPoint x: 632, startPoint y: 418, endPoint x: 383, endPoint y: 414, distance: 249.3
click at [383, 414] on p "To be honest, this is the first time I've had the opportunity to work on a rese…" at bounding box center [443, 422] width 519 height 130
type textarea "<p>I am a Mechanical Engineering freshman who, as someone coming from [US_STATE…"
click at [421, 441] on p "To be honest, this is the first time I've had the opportunity to work on a rese…" at bounding box center [443, 422] width 519 height 130
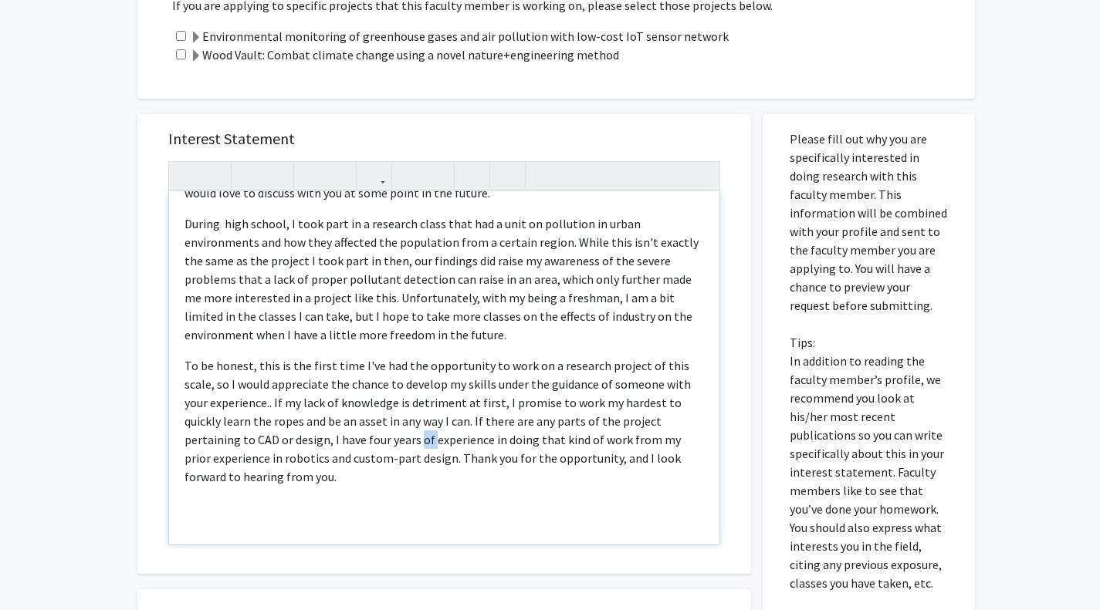
click at [421, 441] on p "To be honest, this is the first time I've had the opportunity to work on a rese…" at bounding box center [443, 422] width 519 height 130
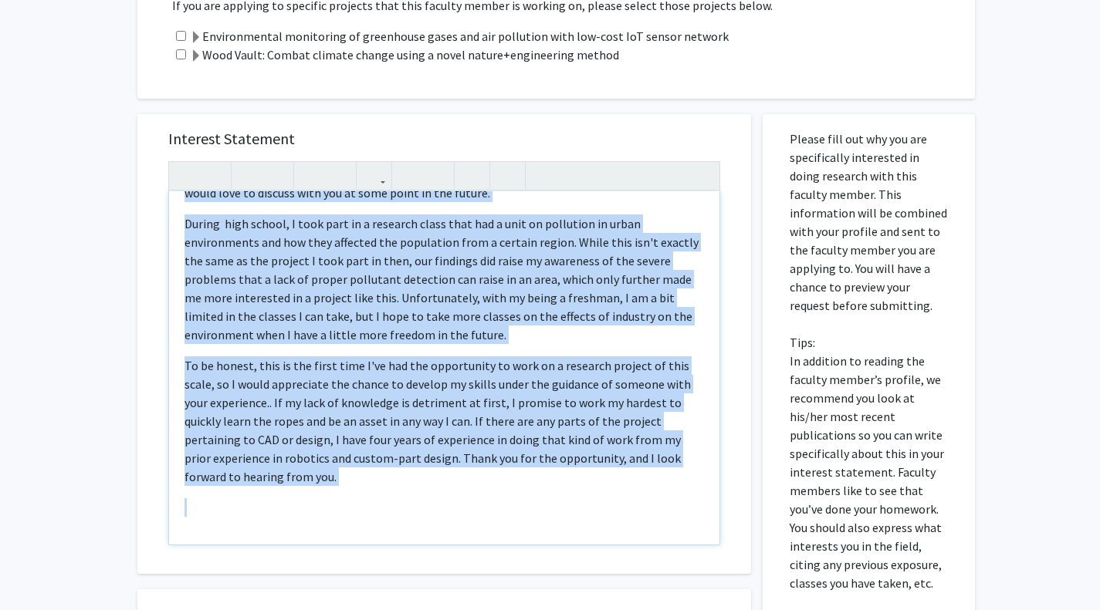
copy div "L ip d Sitametcon Adipiscinge seddoeiu tem, in utlabor etdolo magn Ali Enimad, …"
click at [513, 286] on p "During high school, I took part in a research class that had a unit on pollutio…" at bounding box center [443, 280] width 519 height 130
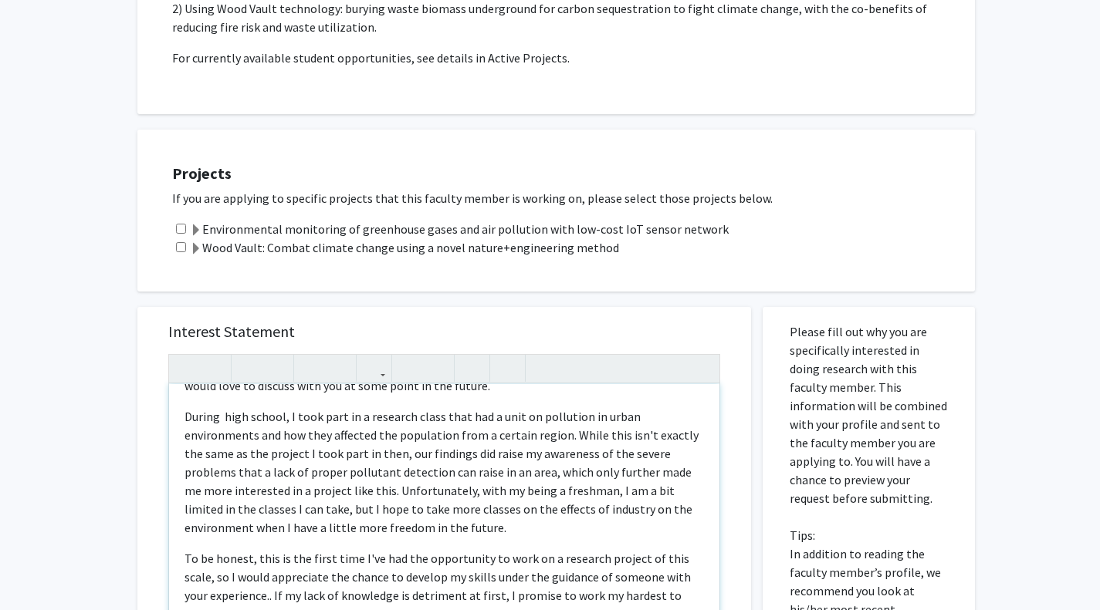
scroll to position [208, 0]
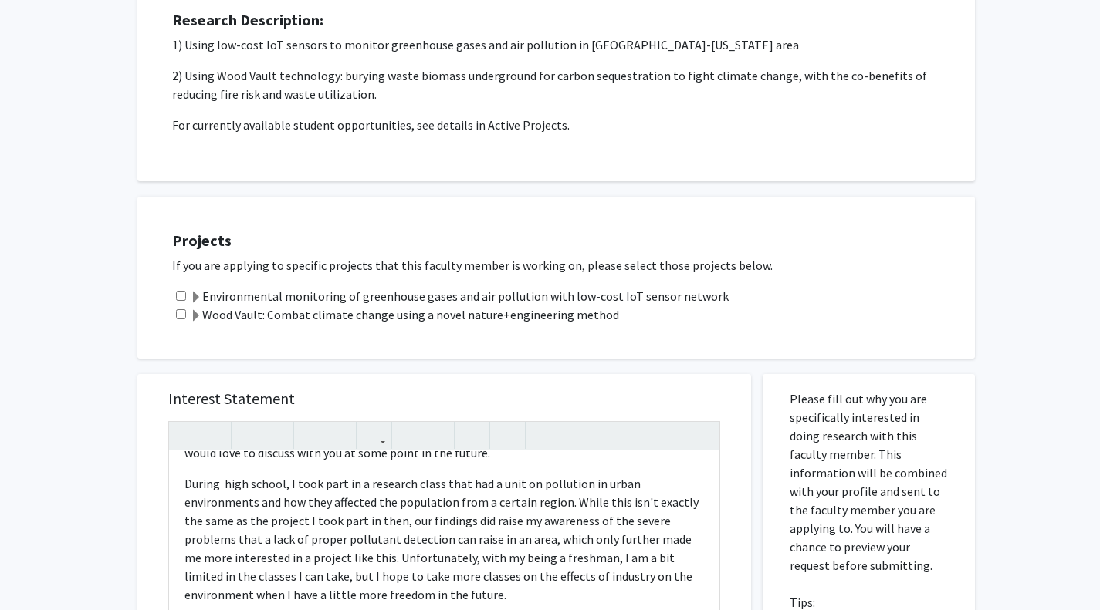
click at [177, 294] on input "checkbox" at bounding box center [181, 296] width 10 height 10
checkbox input "true"
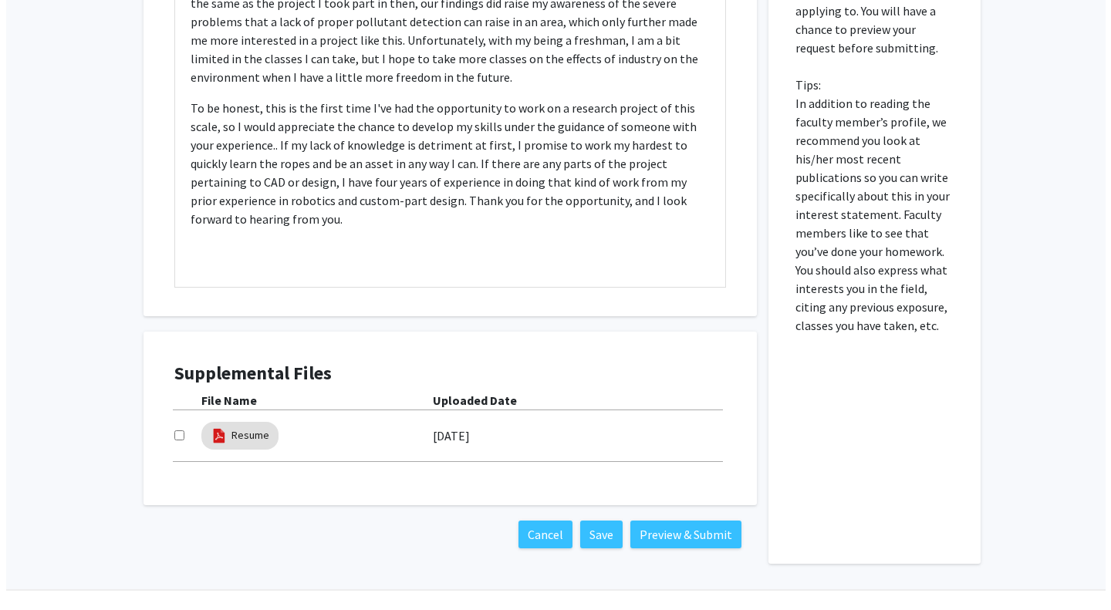
scroll to position [760, 0]
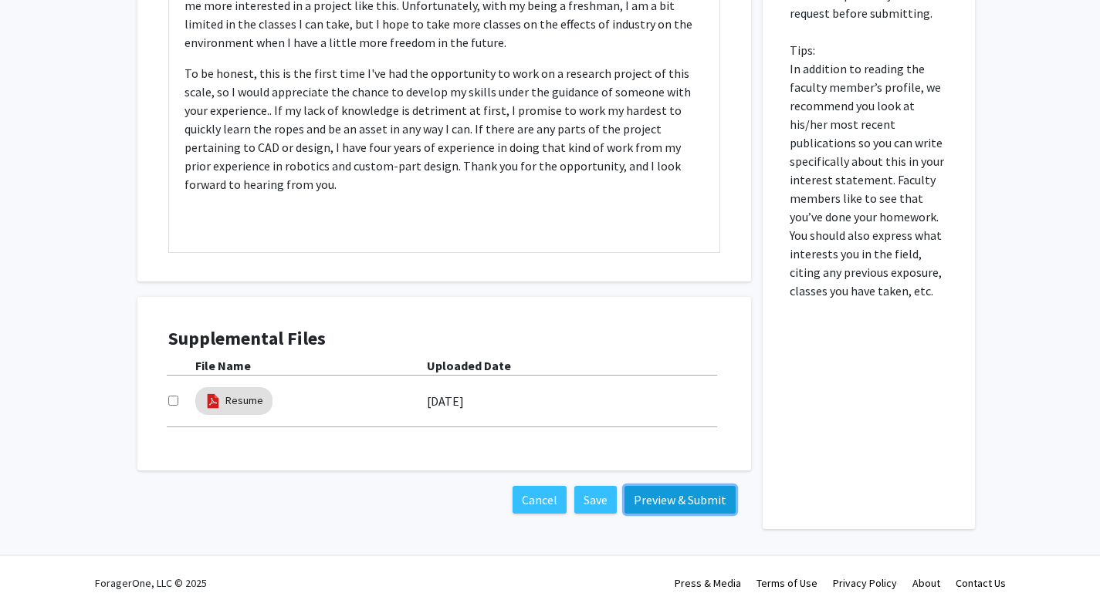
click at [669, 499] on button "Preview & Submit" at bounding box center [679, 500] width 111 height 28
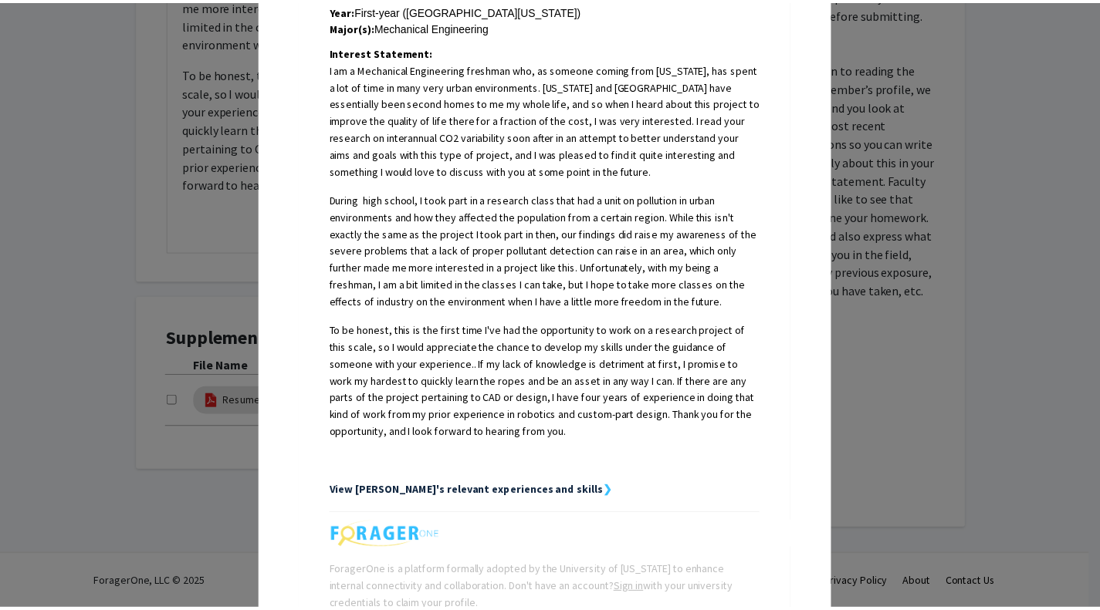
scroll to position [504, 0]
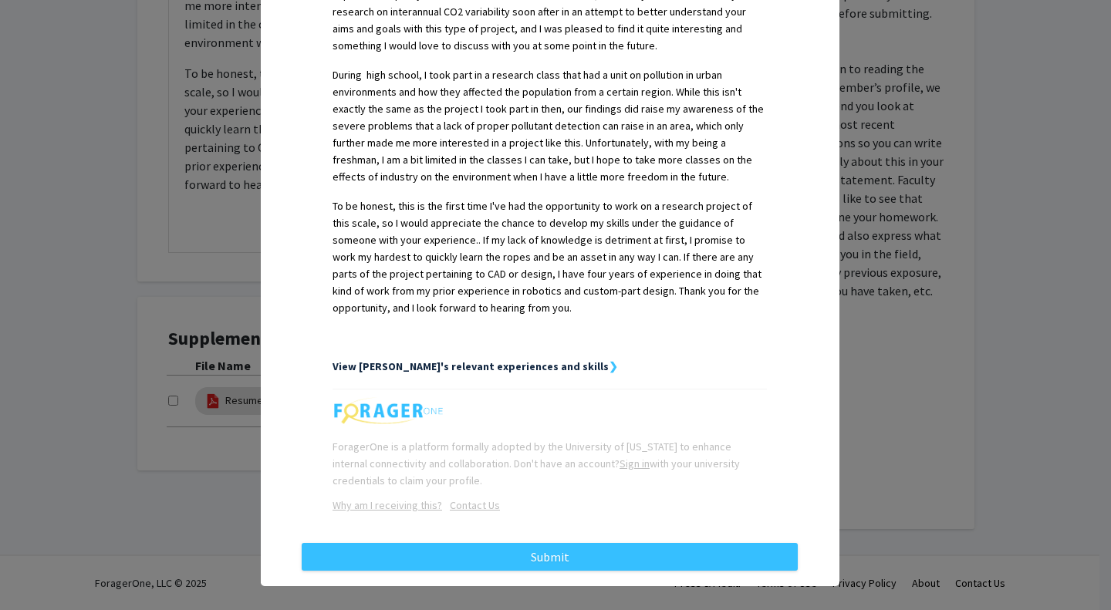
click at [536, 360] on strong "View [PERSON_NAME]'s relevant experiences and skills" at bounding box center [471, 367] width 276 height 14
click at [530, 360] on strong "View [PERSON_NAME]'s relevant experiences and skills" at bounding box center [471, 367] width 276 height 14
click at [609, 360] on strong "❯" at bounding box center [613, 367] width 9 height 14
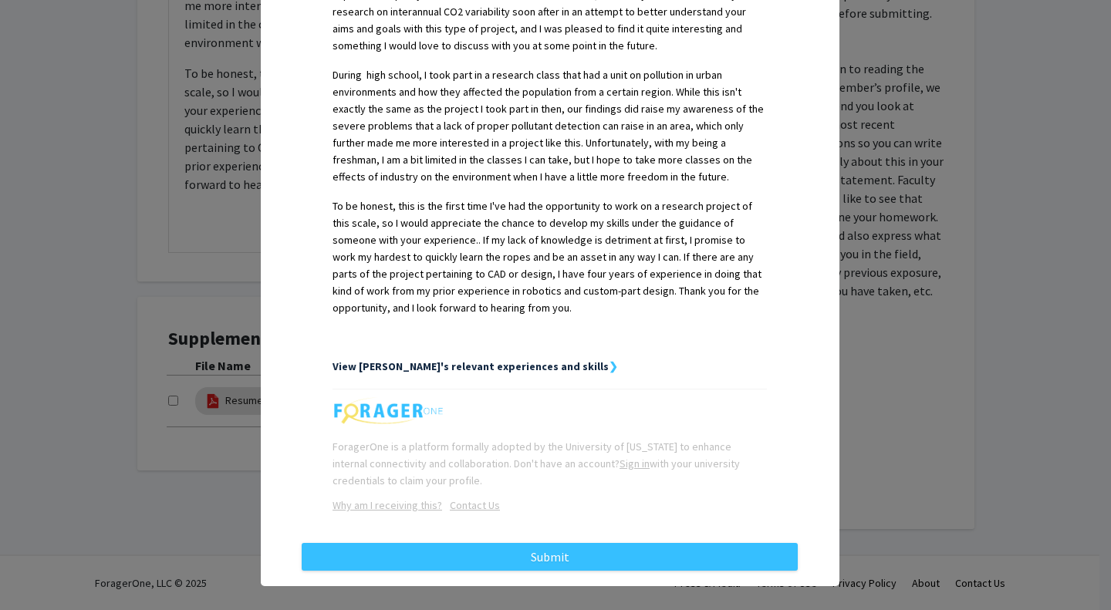
click at [583, 441] on div "ForagerOne is a platform formally adopted by the University of [US_STATE] to en…" at bounding box center [550, 463] width 434 height 51
click at [870, 363] on div "Request Preview × Below is a copy of the request that you are submitting to Nin…" at bounding box center [555, 305] width 1111 height 610
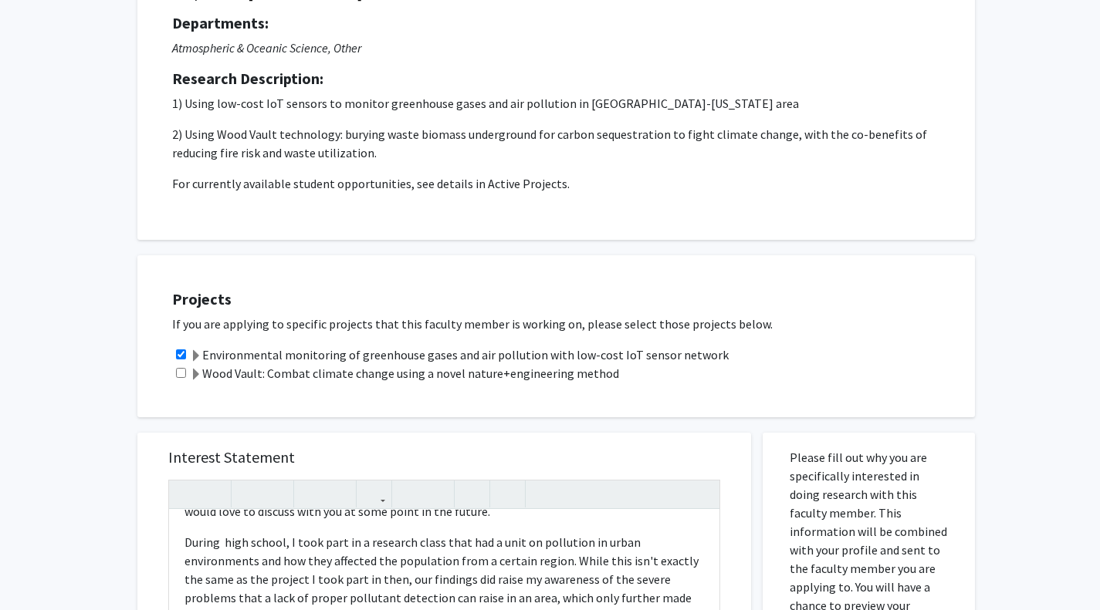
scroll to position [0, 0]
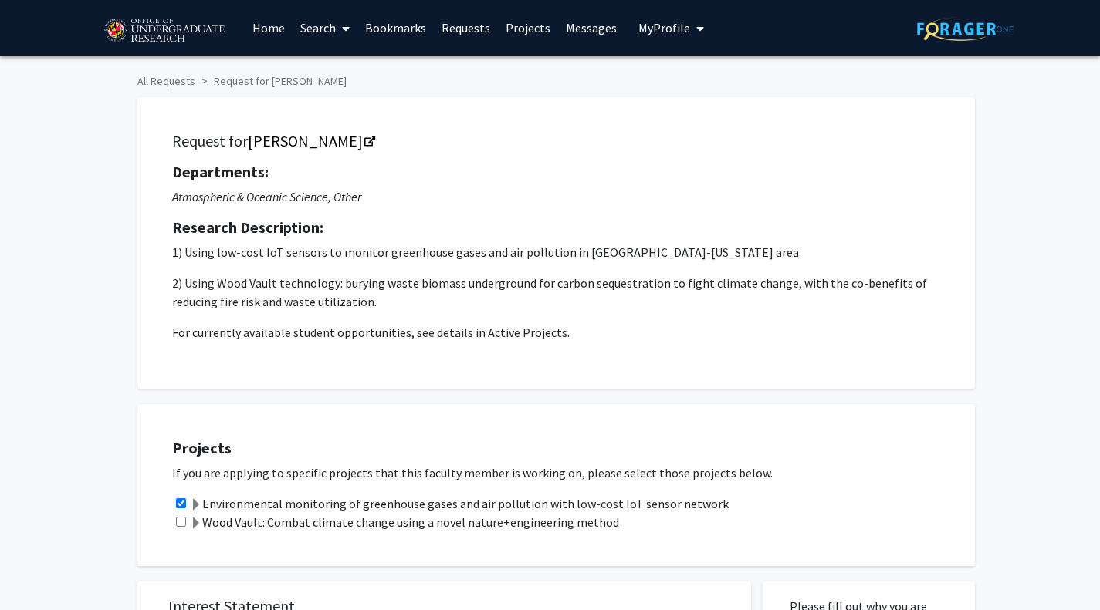
click at [690, 32] on span "My profile dropdown to access profile and logout" at bounding box center [697, 29] width 14 height 54
click at [862, 171] on h5 "Departments:" at bounding box center [556, 172] width 768 height 19
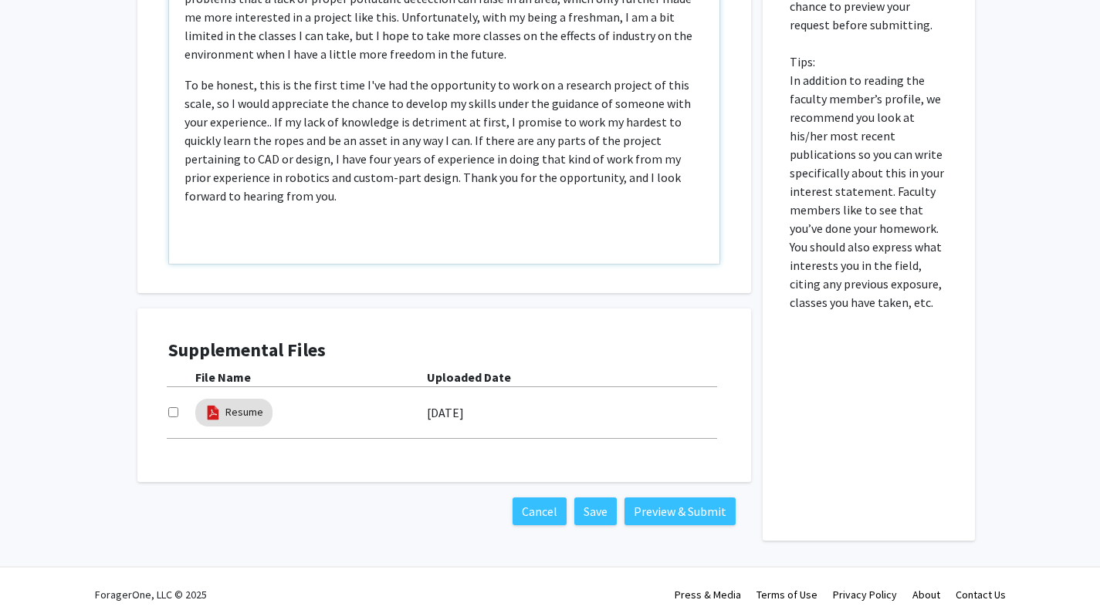
scroll to position [760, 0]
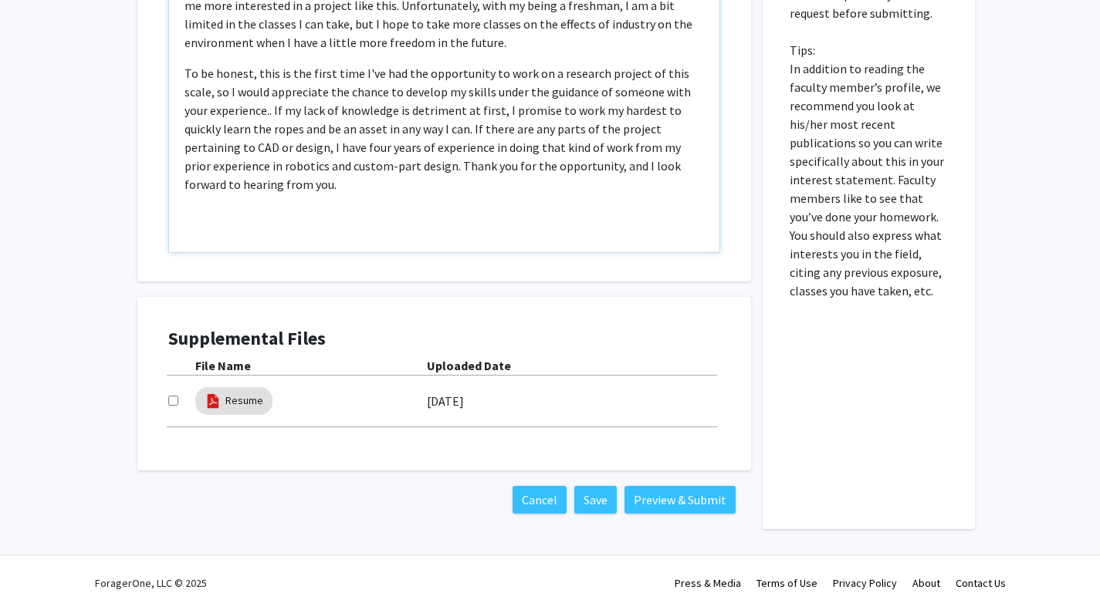
click at [564, 186] on p "To be honest, this is the first time I've had the opportunity to work on a rese…" at bounding box center [443, 129] width 519 height 130
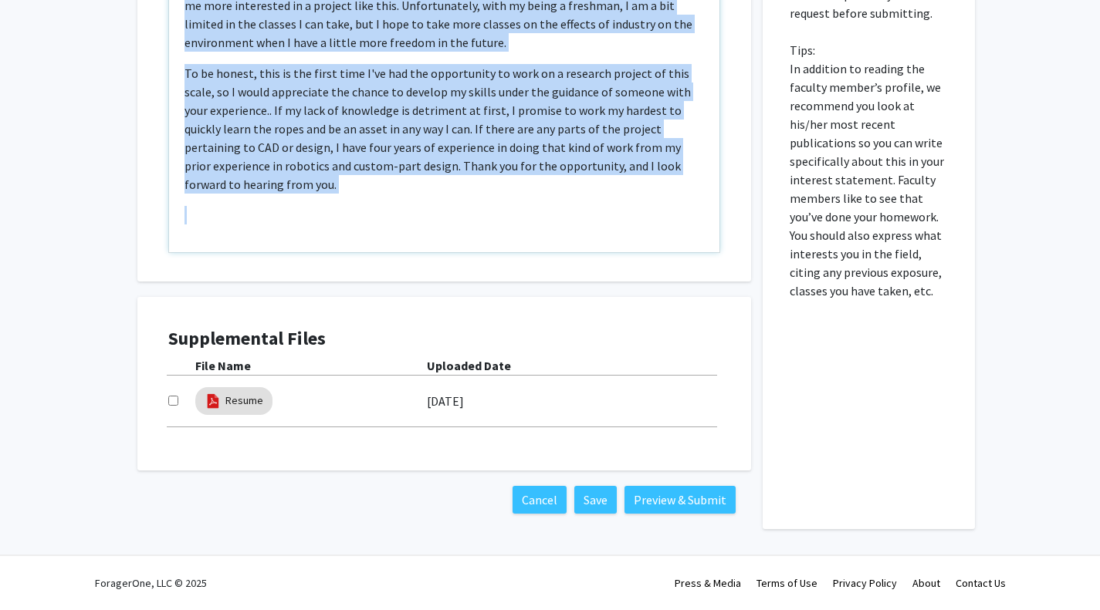
copy div "L ip d Sitametcon Adipiscinge seddoeiu tem, in utlabor etdolo magn Ali Enimad, …"
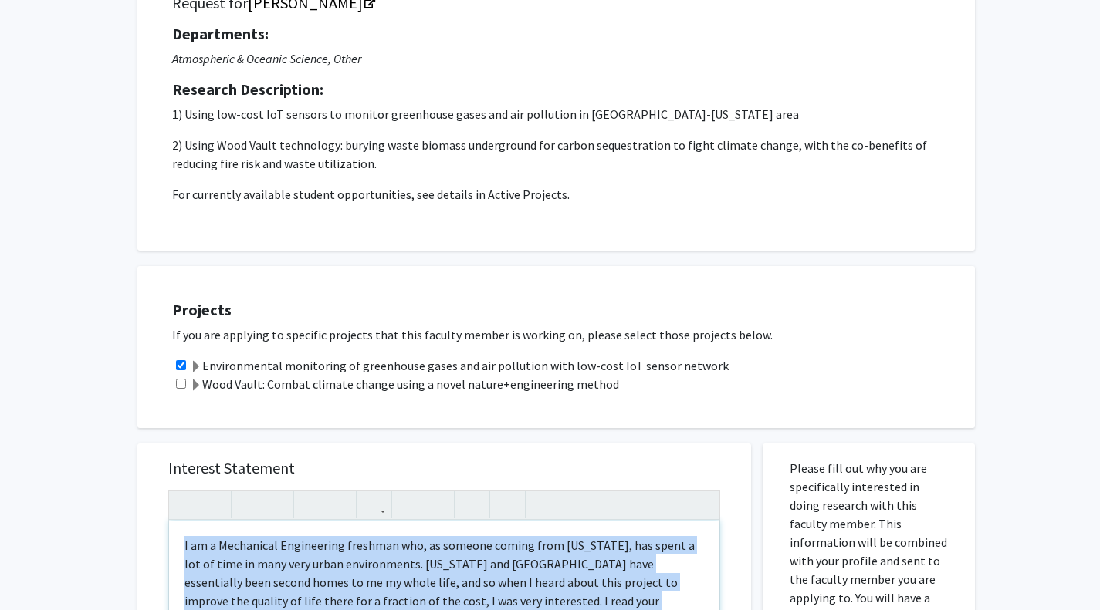
scroll to position [0, 0]
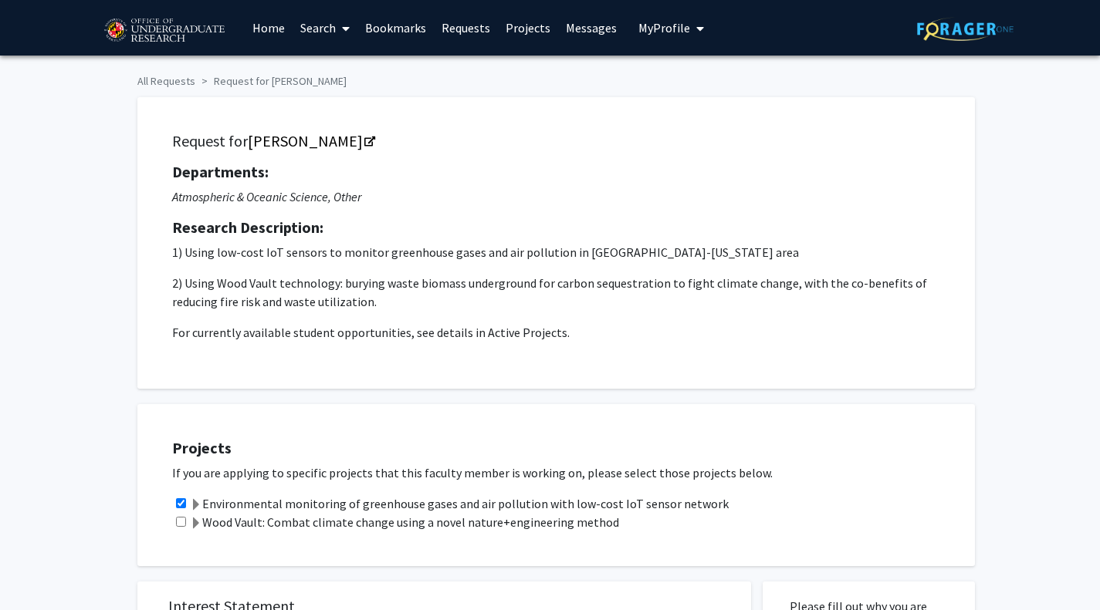
drag, startPoint x: 644, startPoint y: 28, endPoint x: 671, endPoint y: 32, distance: 27.3
click at [671, 32] on span "My Profile" at bounding box center [664, 27] width 52 height 15
click at [689, 86] on span "View Profile" at bounding box center [734, 88] width 93 height 17
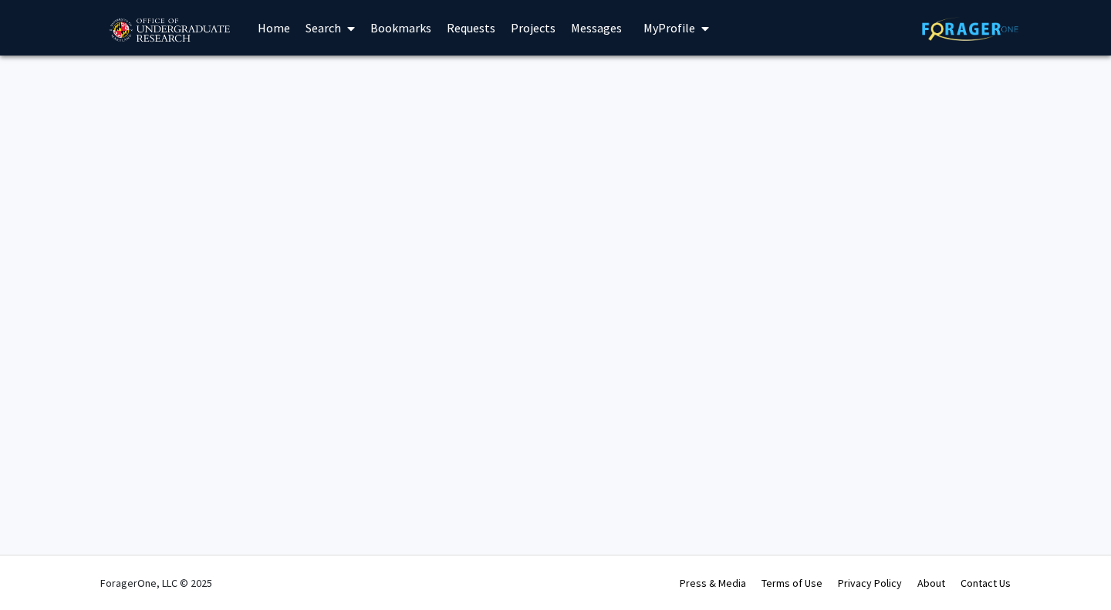
click at [668, 33] on span "My Profile" at bounding box center [670, 27] width 52 height 15
click at [672, 67] on img at bounding box center [669, 78] width 31 height 31
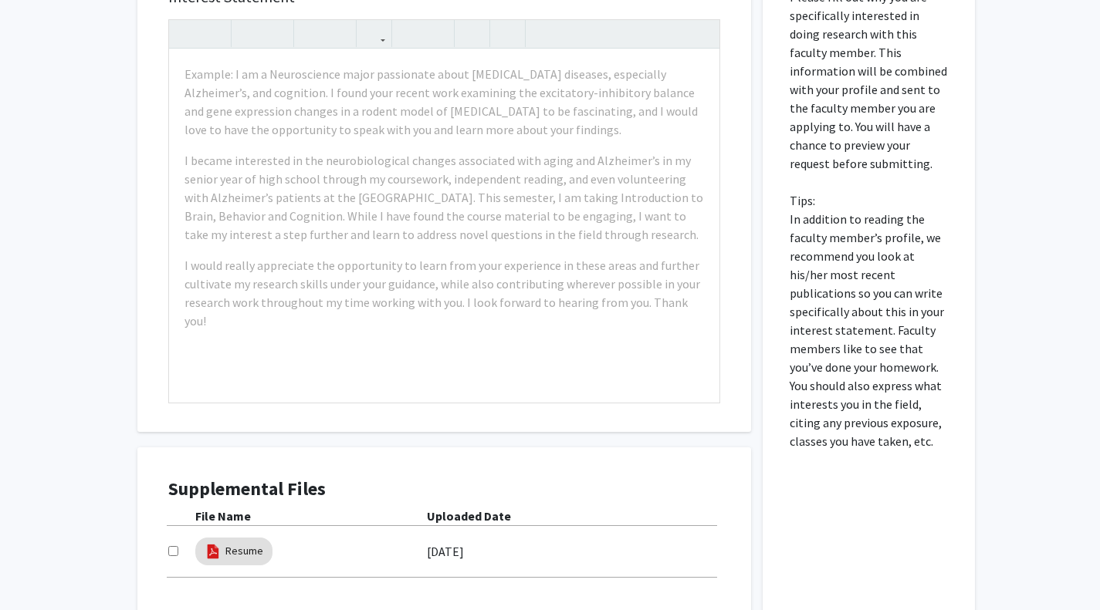
scroll to position [630, 0]
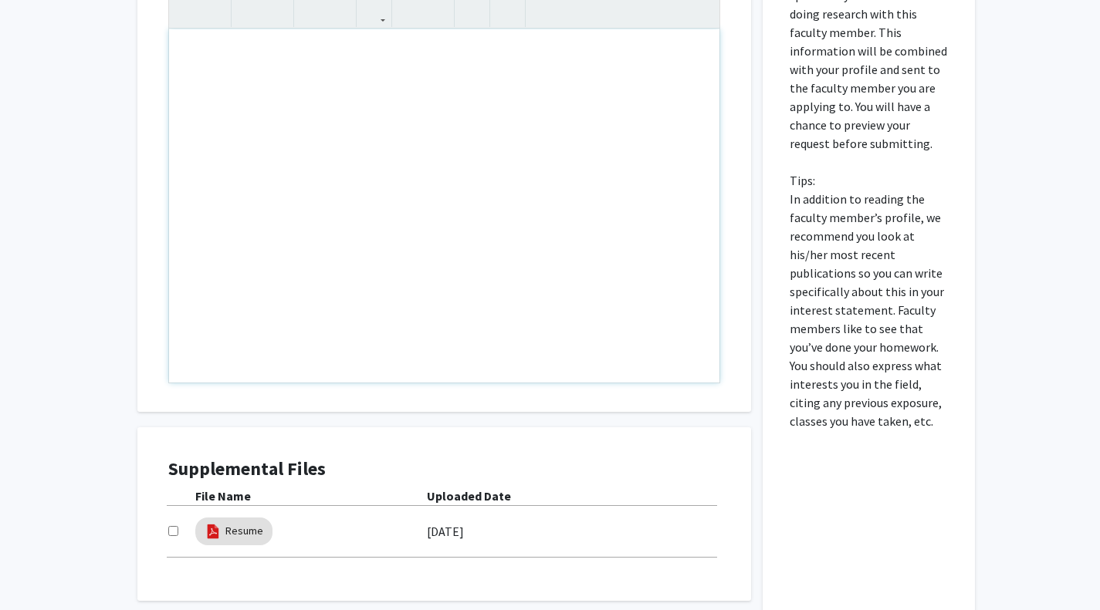
click at [510, 127] on div "Note to users with screen readers: Please press Alt+0 or Option+0 to deactivate…" at bounding box center [444, 205] width 550 height 353
paste div "Note to users with screen readers: Please press Alt+0 or Option+0 to deactivate…"
type textarea "<p>Ning Zeng - Pollution detectors in urban enviornments </p> <p>I am a Mechani…"
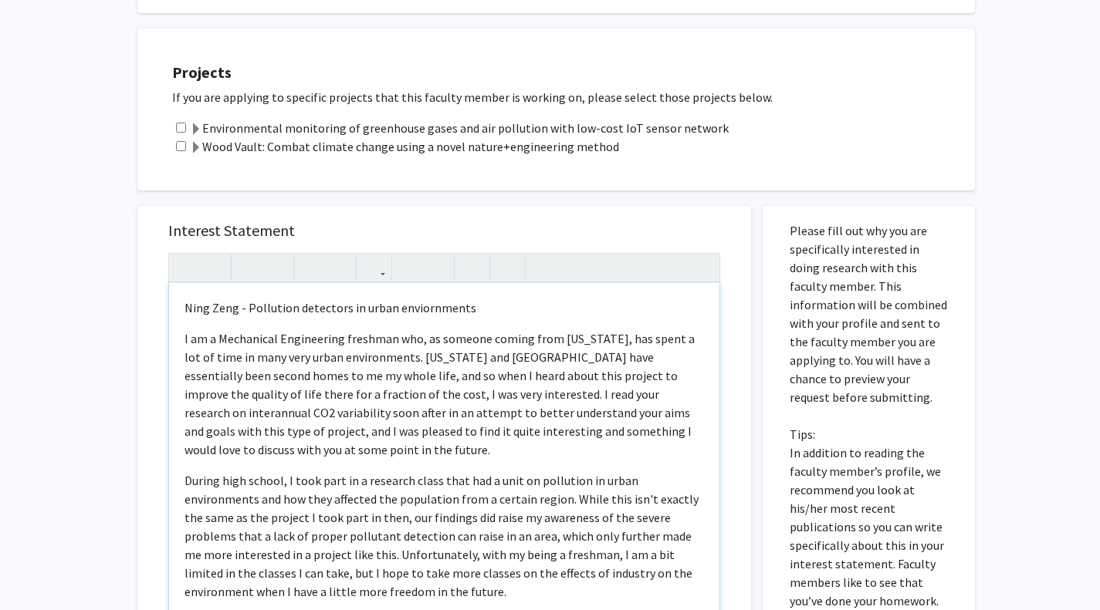
scroll to position [377, 0]
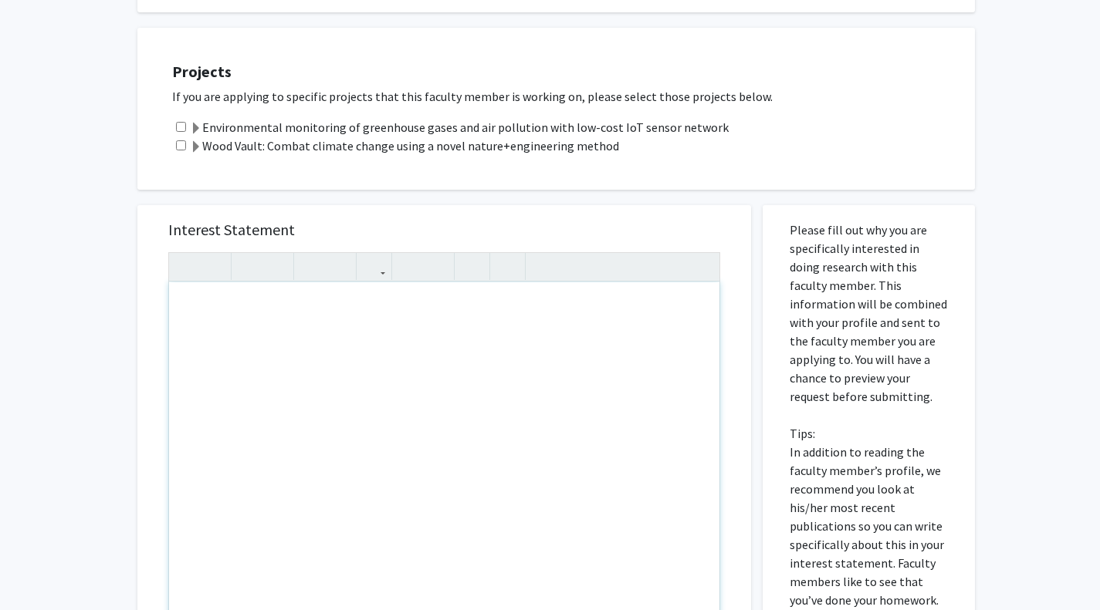
type textarea "<p>I am a Mechanical Engineering freshman who, as someone coming from [US_STATE…"
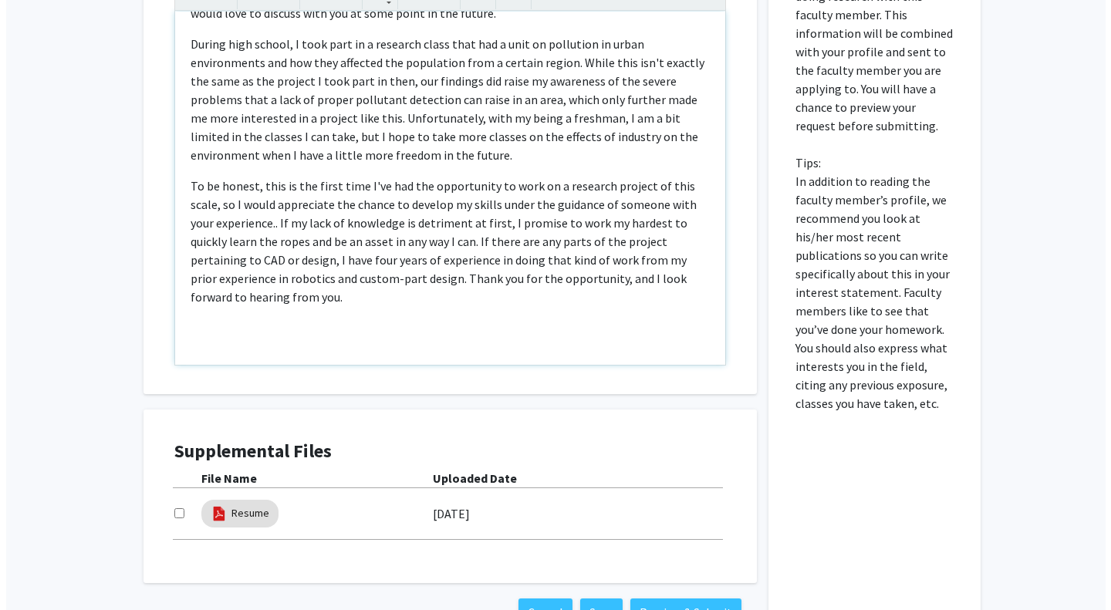
scroll to position [760, 0]
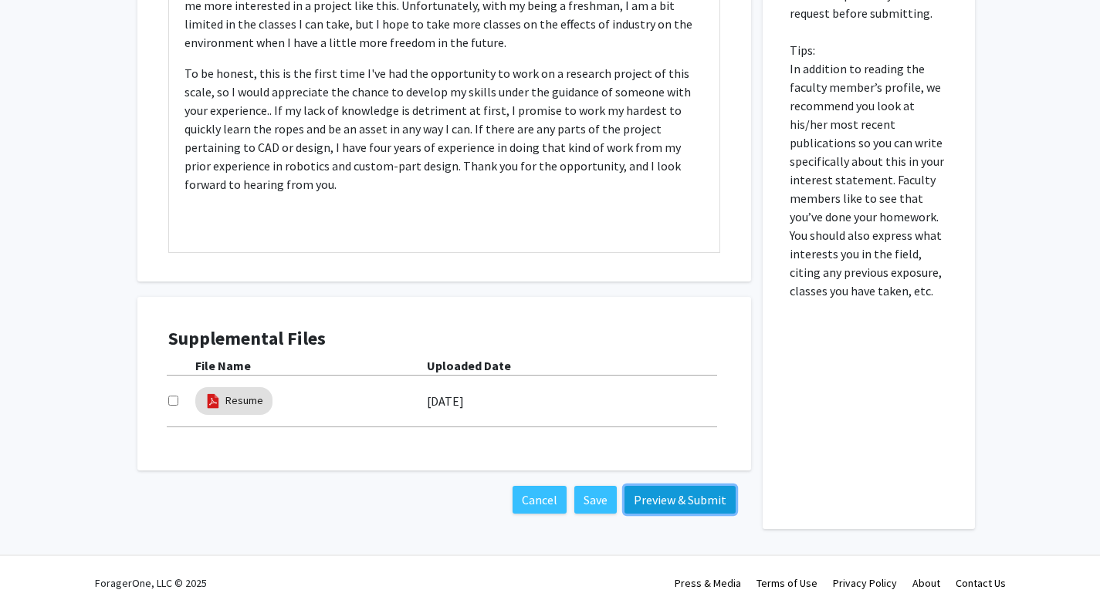
click at [646, 492] on button "Preview & Submit" at bounding box center [679, 500] width 111 height 28
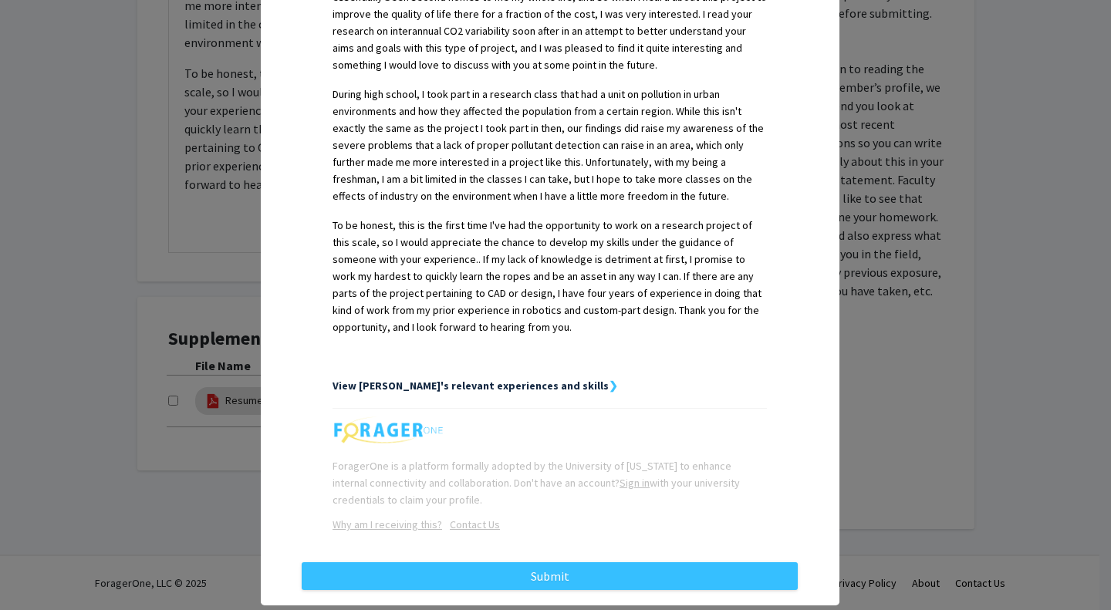
scroll to position [495, 0]
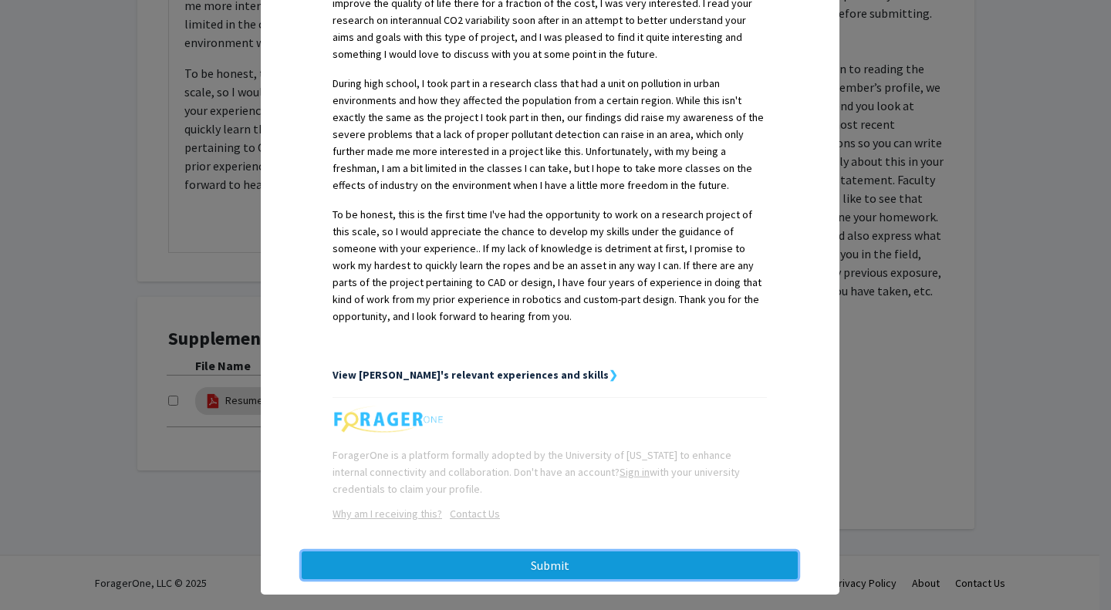
click at [543, 553] on button "Submit" at bounding box center [550, 566] width 496 height 28
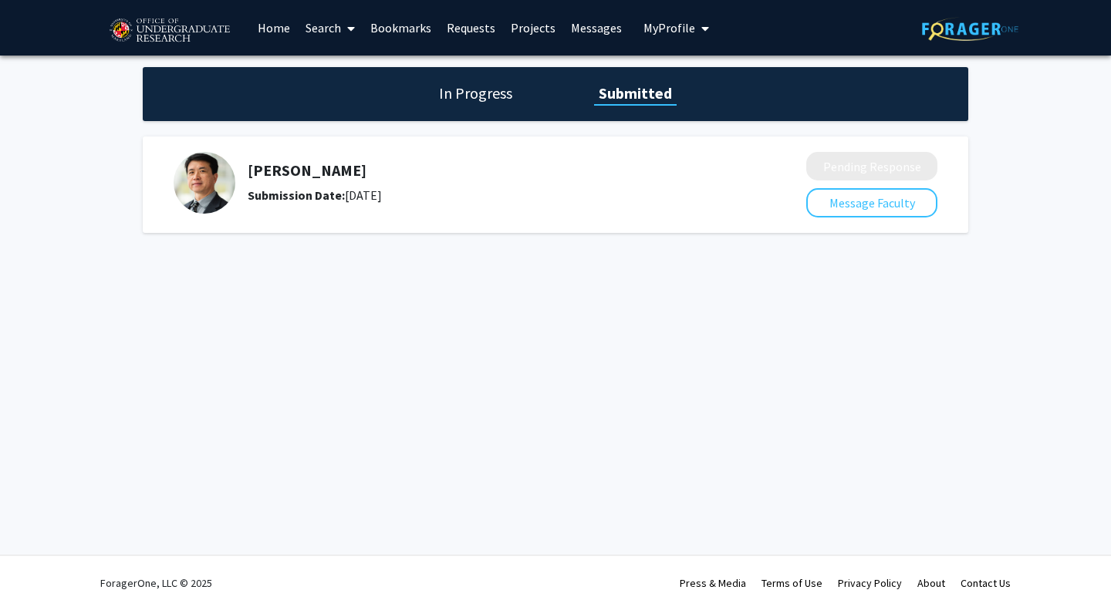
click at [664, 15] on button "My Profile" at bounding box center [676, 28] width 75 height 56
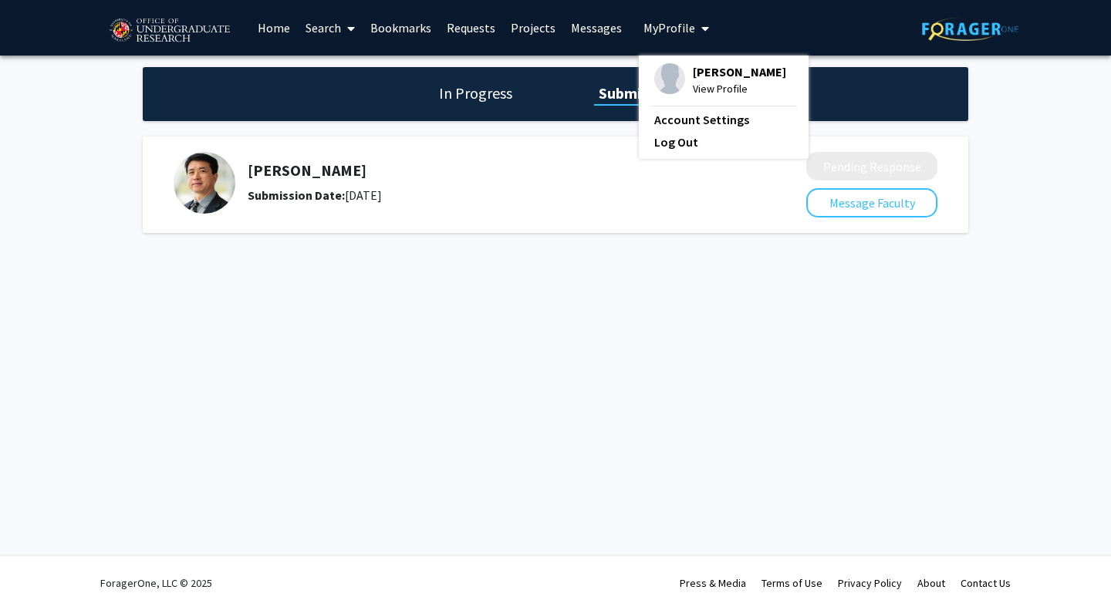
click at [660, 79] on img at bounding box center [669, 78] width 31 height 31
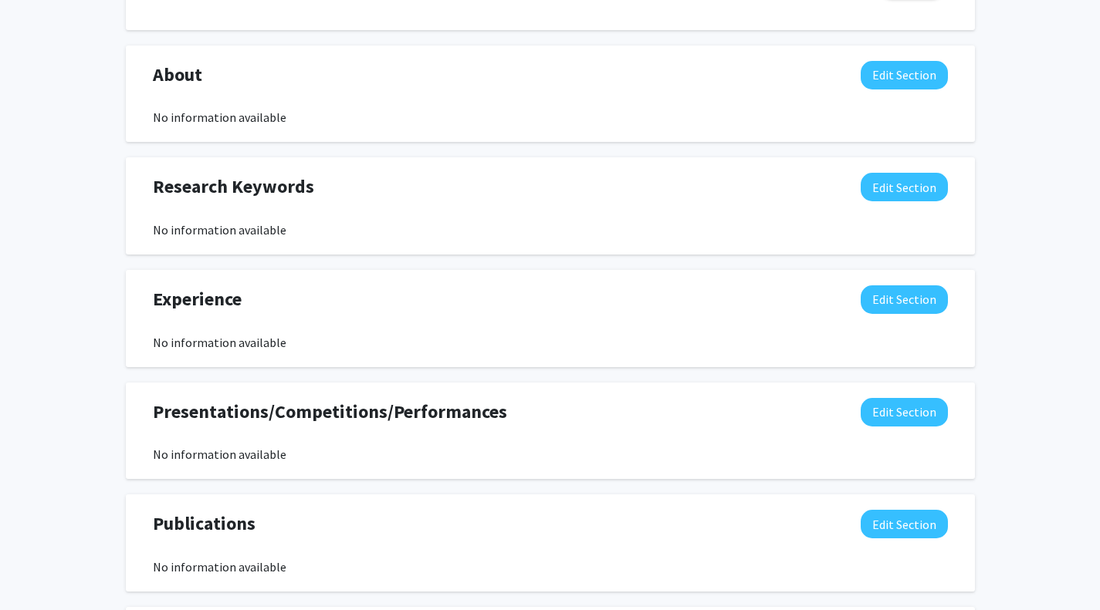
scroll to position [679, 0]
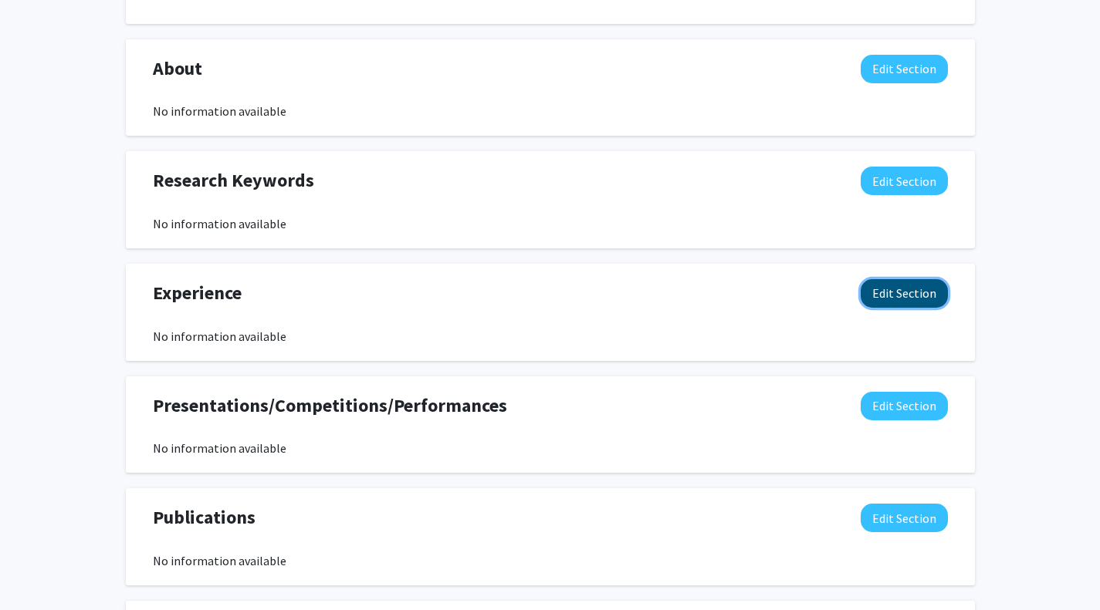
click at [881, 287] on button "Edit Section" at bounding box center [903, 293] width 87 height 29
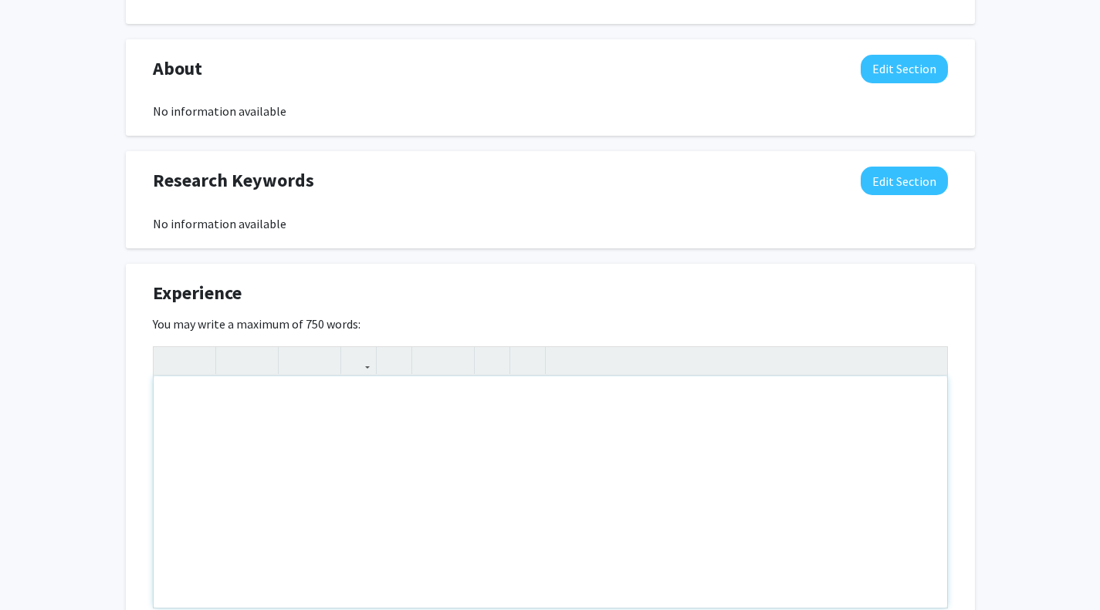
click at [576, 420] on div "Note to users with screen readers: Please deactivate our accessibility plugin f…" at bounding box center [550, 493] width 793 height 232
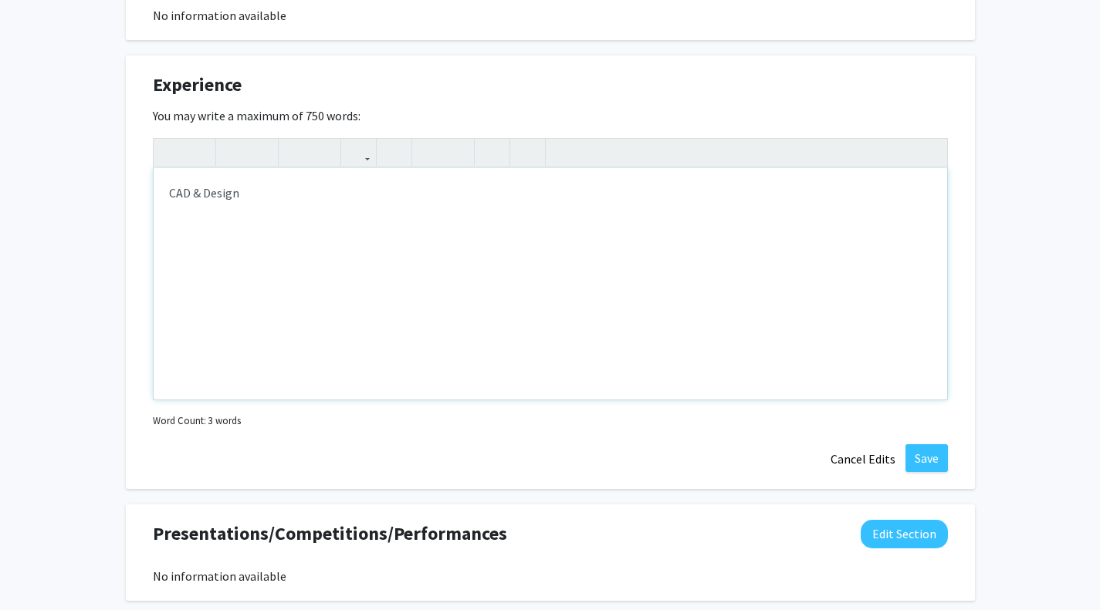
scroll to position [887, 0]
type textarea "<p>CAD &amp; Design</p><p>4 Year of Robotics and Build Experience as Captain</p>"
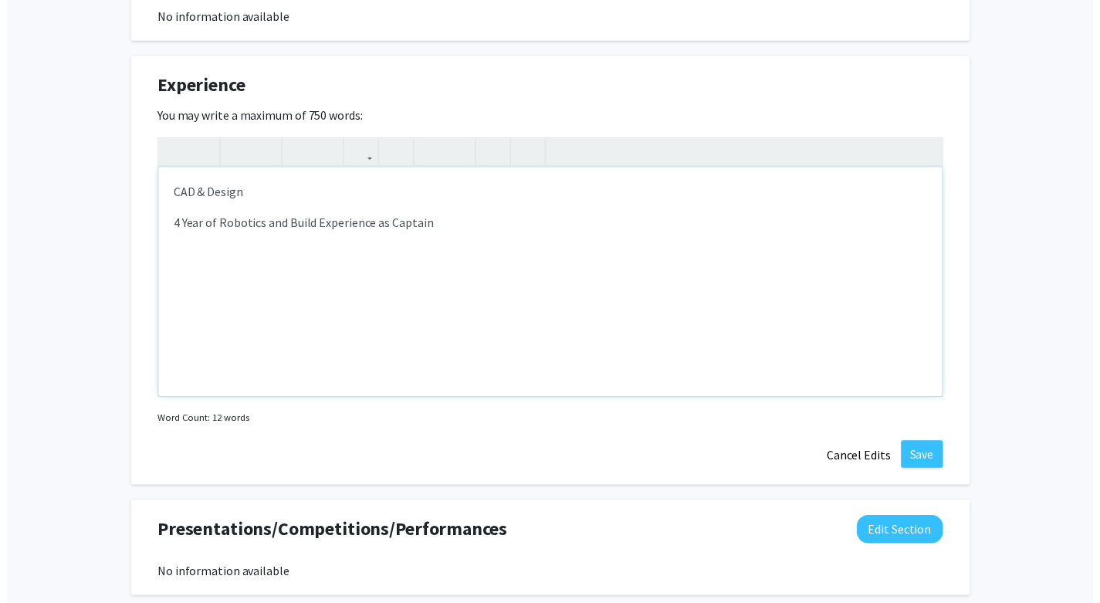
scroll to position [898, 0]
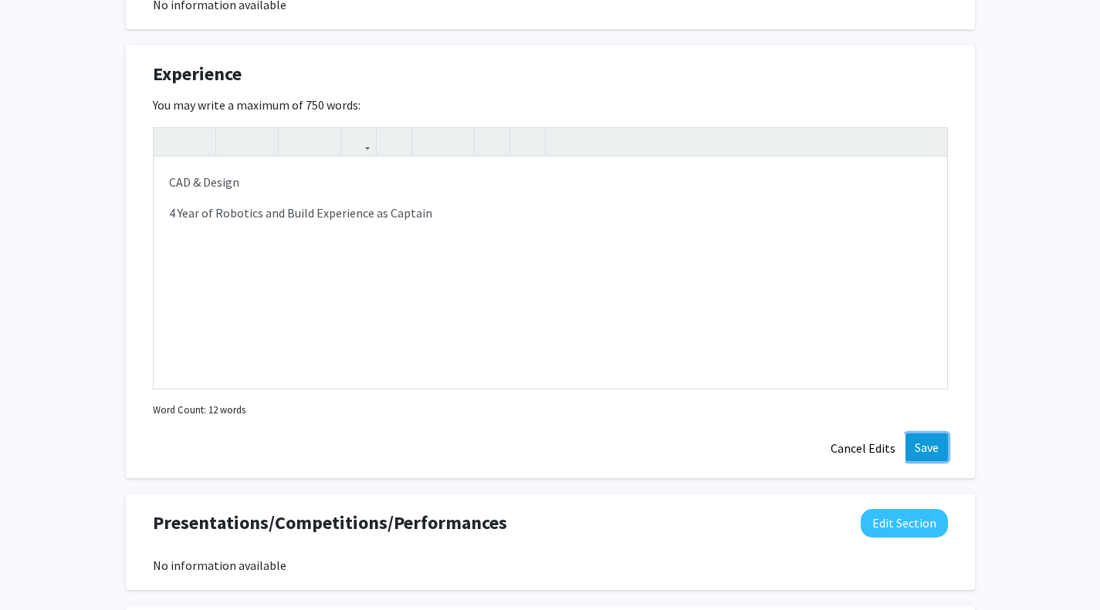
click at [930, 443] on button "Save" at bounding box center [926, 448] width 42 height 28
